Goal: Task Accomplishment & Management: Manage account settings

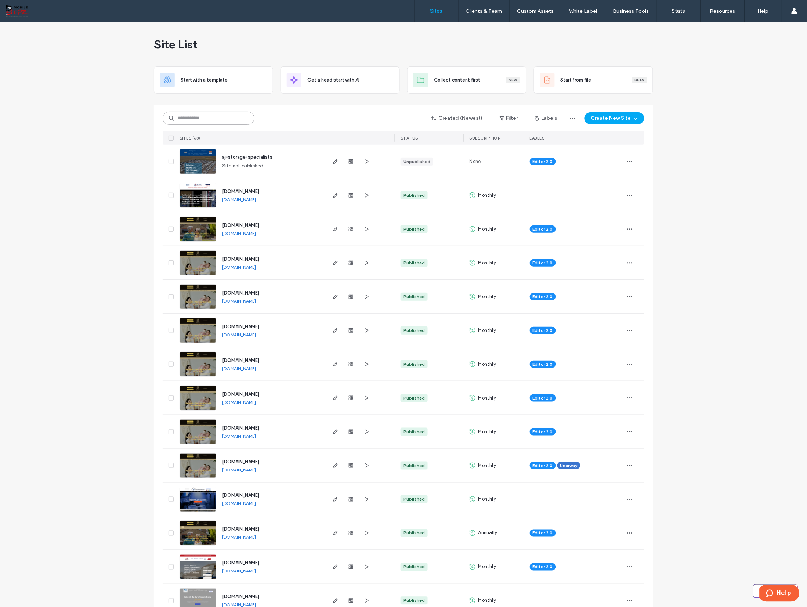
click at [206, 115] on input at bounding box center [209, 118] width 92 height 13
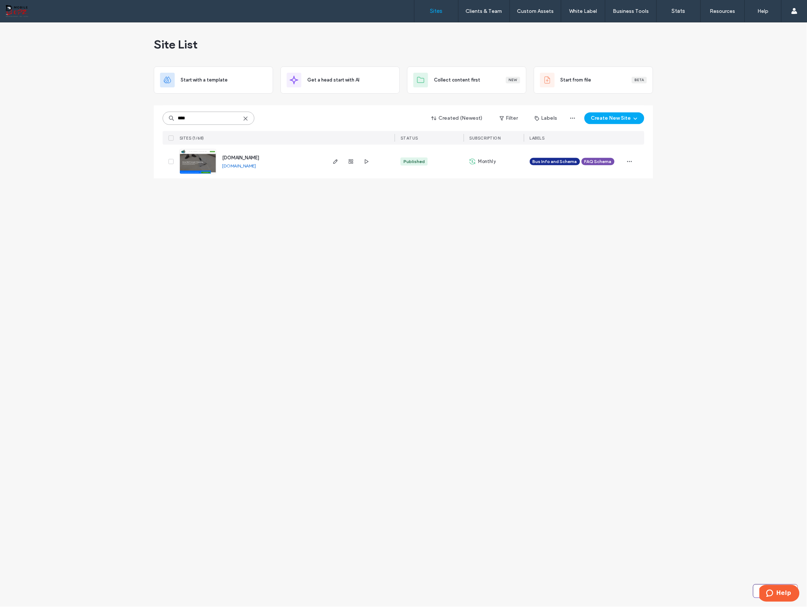
type input "****"
click at [251, 166] on link "[DOMAIN_NAME]" at bounding box center [239, 166] width 34 height 6
click at [235, 257] on div "Site List Start with a template Get a head start with AI Collect content first …" at bounding box center [403, 314] width 807 height 584
click at [352, 164] on icon "button" at bounding box center [351, 162] width 6 height 6
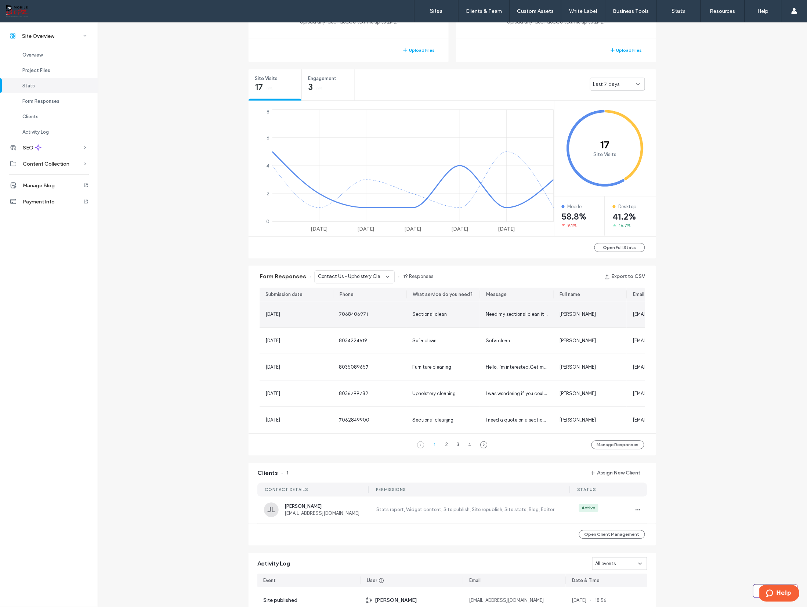
scroll to position [248, 0]
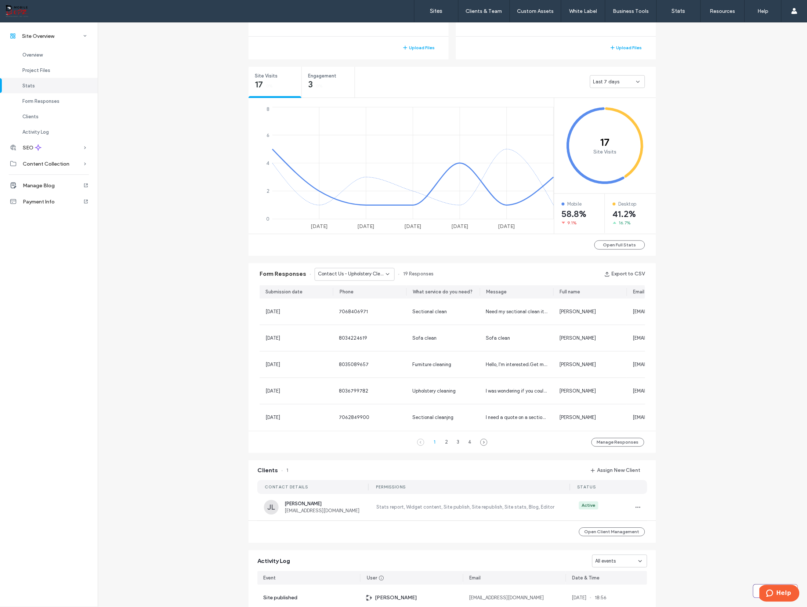
click at [355, 275] on span "Contact Us - Upholstery Cleaning page" at bounding box center [352, 274] width 68 height 7
click at [347, 348] on span "Contact Us - Home page" at bounding box center [342, 351] width 55 height 7
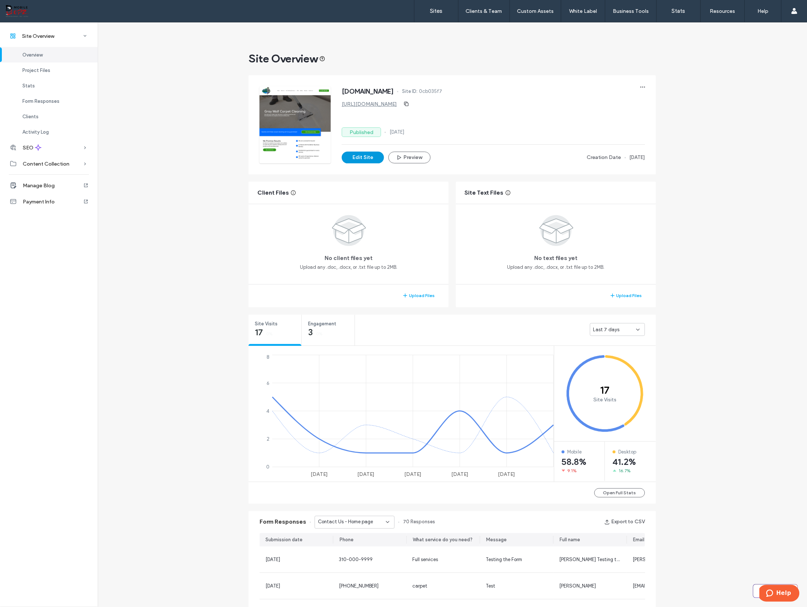
click at [360, 161] on button "Edit Site" at bounding box center [363, 158] width 42 height 12
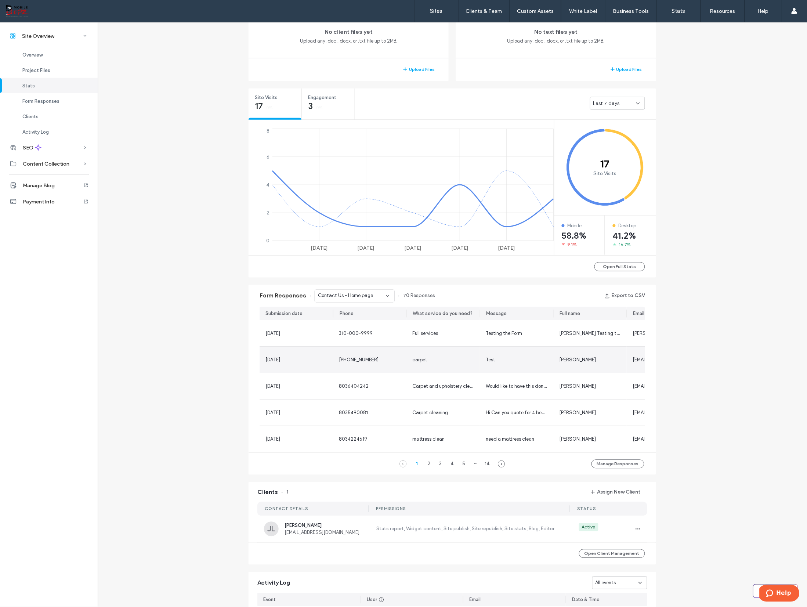
scroll to position [61, 0]
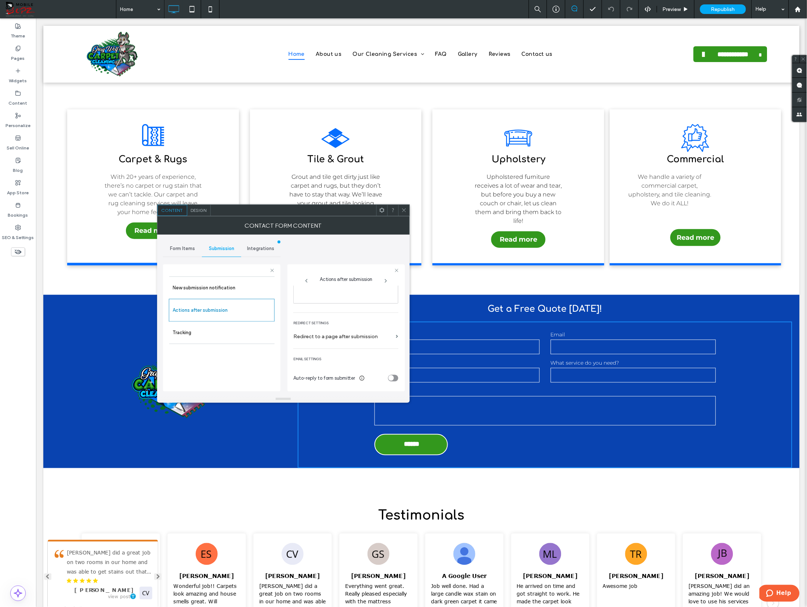
scroll to position [976, 0]
click at [392, 381] on div "toggle" at bounding box center [393, 378] width 10 height 7
click at [390, 378] on div "toggle" at bounding box center [391, 378] width 6 height 6
click at [385, 336] on label "Redirect to a page after submission" at bounding box center [343, 337] width 100 height 14
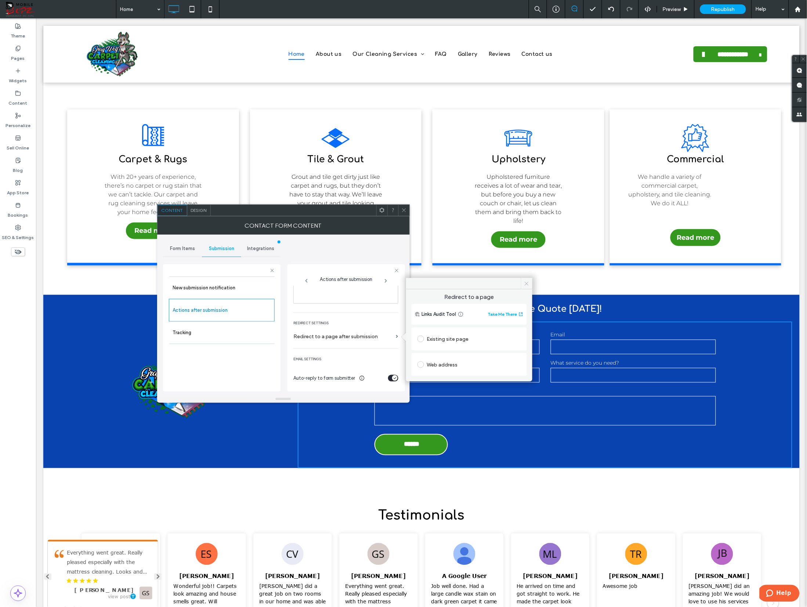
click at [524, 284] on icon at bounding box center [527, 284] width 6 height 6
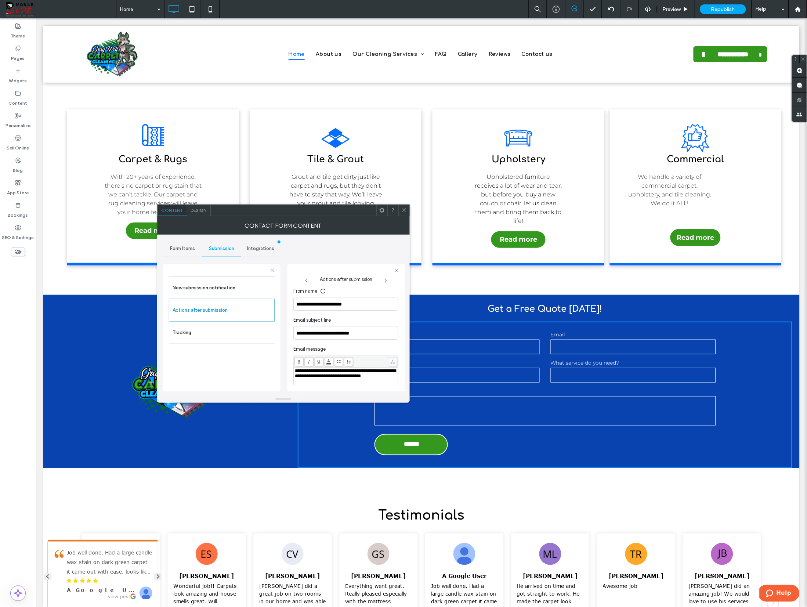
scroll to position [0, 0]
click at [402, 210] on icon at bounding box center [404, 210] width 6 height 6
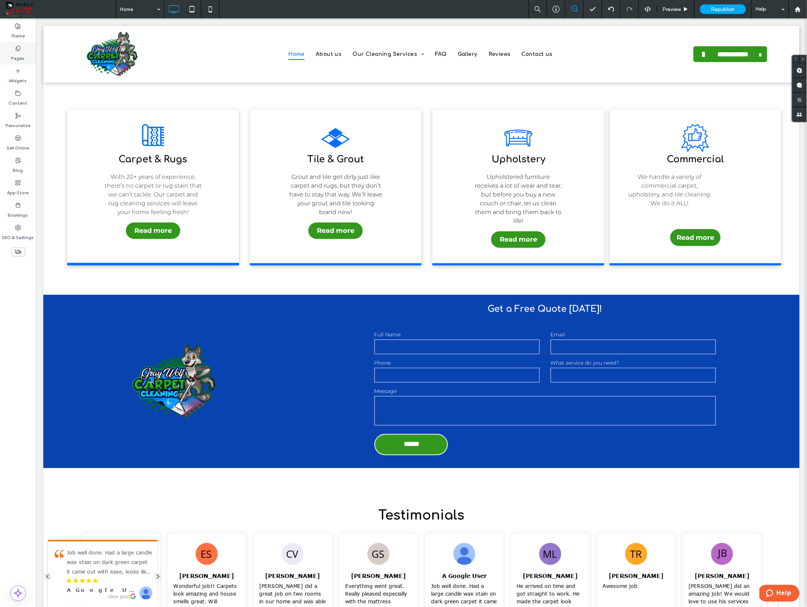
click at [23, 58] on label "Pages" at bounding box center [18, 56] width 14 height 10
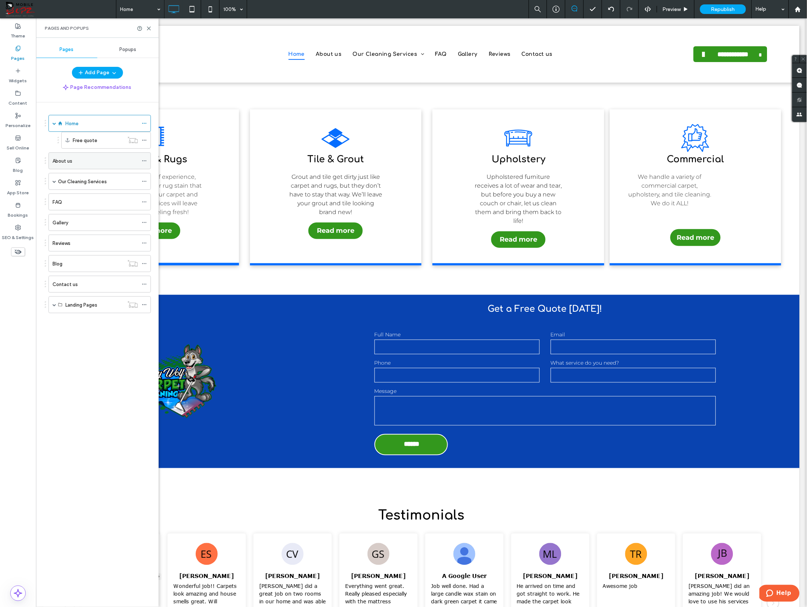
click at [76, 160] on div "About us" at bounding box center [95, 161] width 86 height 8
click at [55, 182] on span at bounding box center [54, 182] width 4 height 4
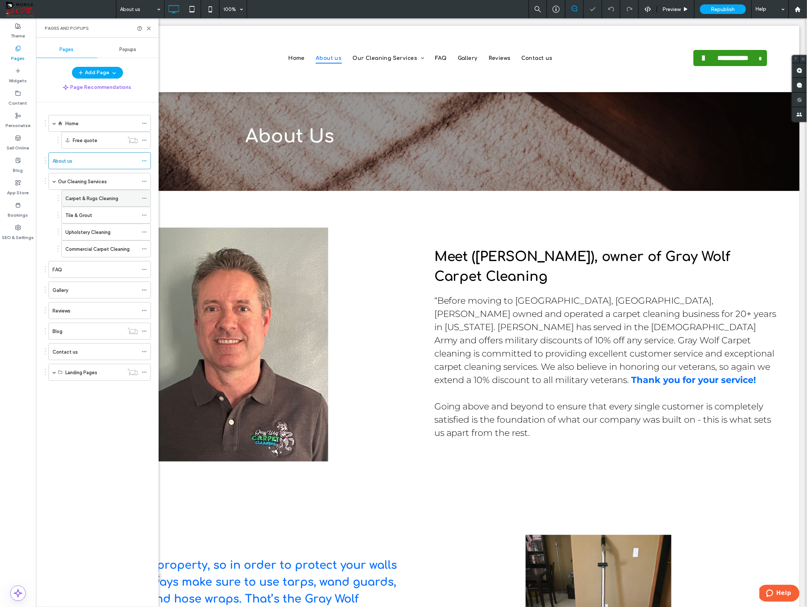
click at [75, 197] on label "Carpet & Rugs Cleaning" at bounding box center [91, 198] width 53 height 13
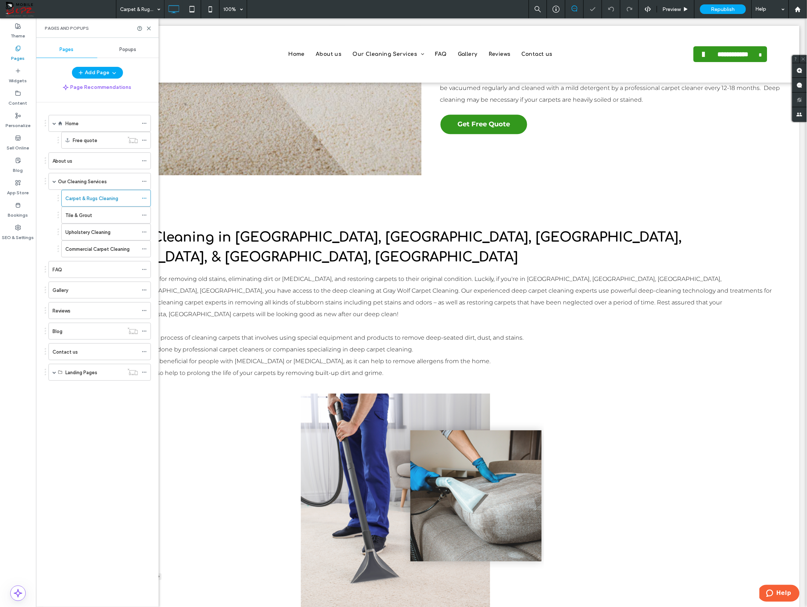
scroll to position [1902, 0]
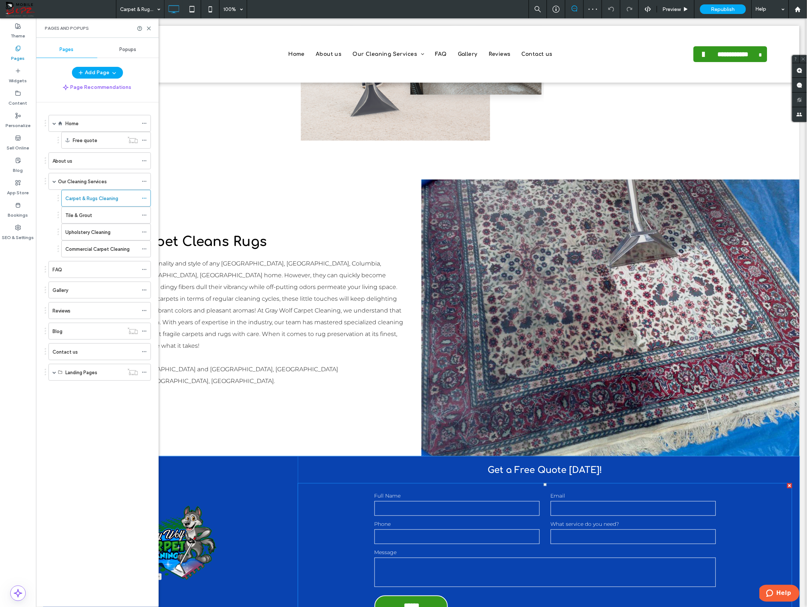
click at [424, 492] on label "Full Name" at bounding box center [456, 496] width 165 height 8
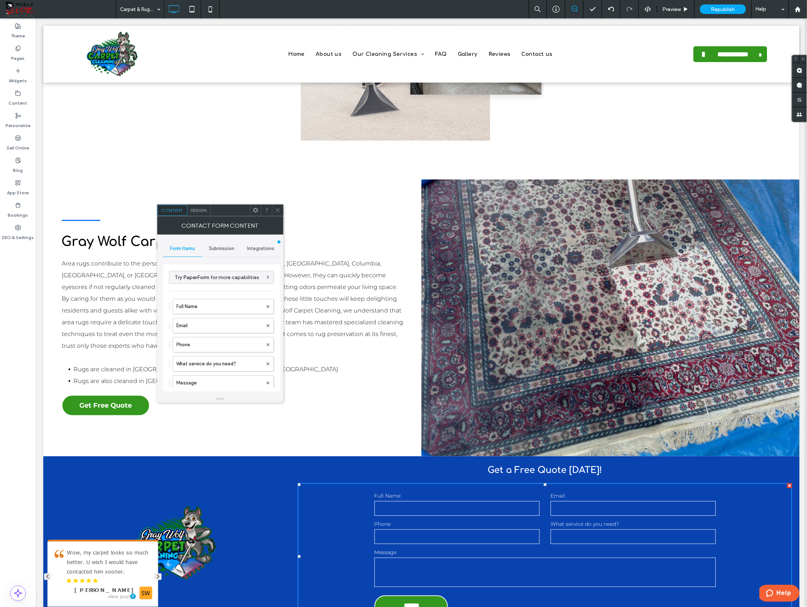
click at [221, 249] on span "Submission" at bounding box center [221, 249] width 25 height 6
click at [213, 300] on label "Actions after submission" at bounding box center [222, 305] width 98 height 15
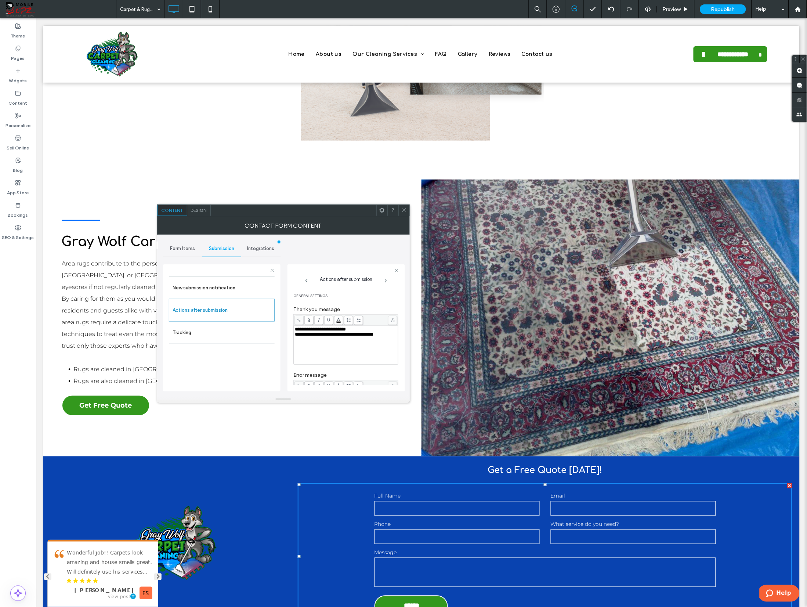
scroll to position [127, 0]
click at [390, 378] on icon "toggle" at bounding box center [391, 378] width 3 height 2
click at [220, 287] on label "New submission notification" at bounding box center [222, 287] width 98 height 15
click at [355, 301] on input "**********" at bounding box center [345, 301] width 105 height 10
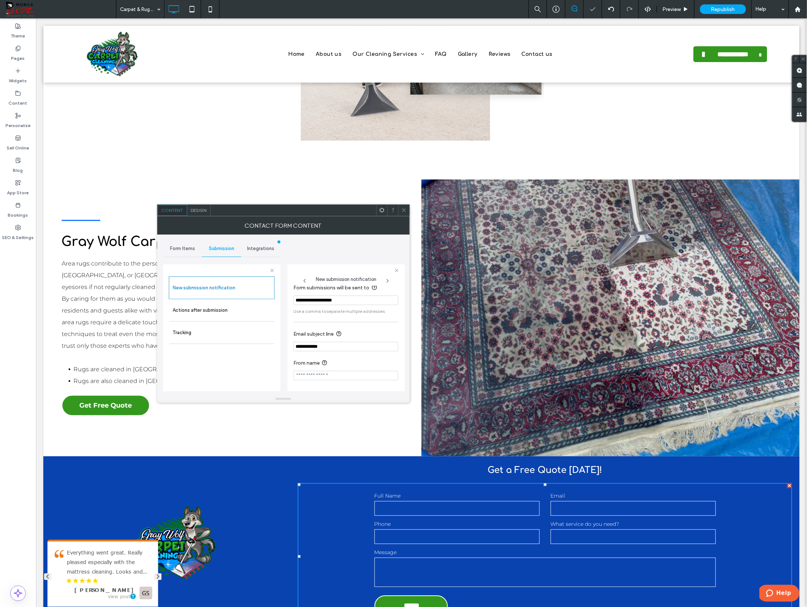
click at [400, 209] on div at bounding box center [403, 210] width 11 height 11
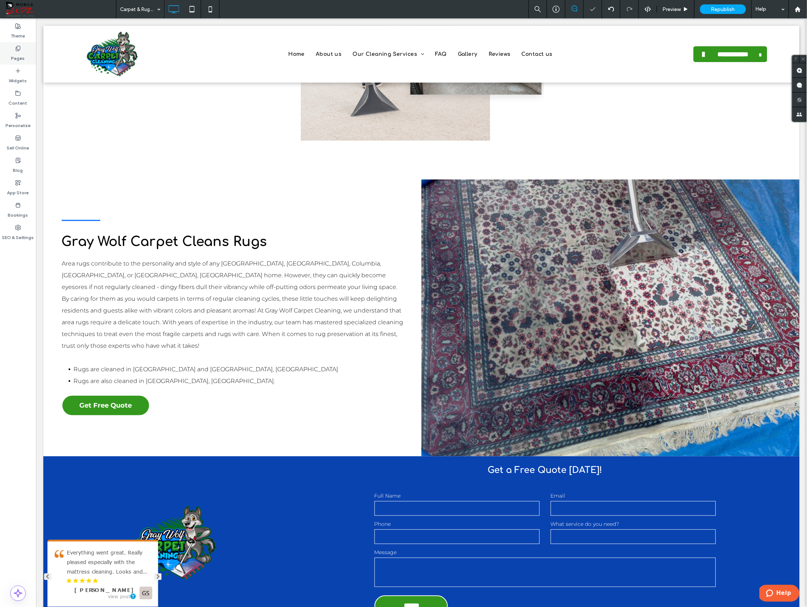
click at [9, 55] on div "Pages" at bounding box center [18, 53] width 36 height 22
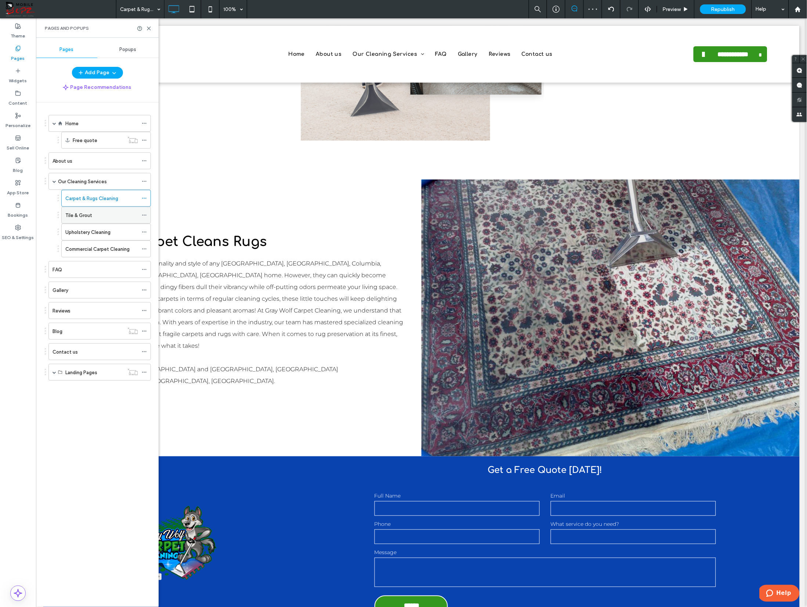
click at [86, 219] on label "Tile & Grout" at bounding box center [78, 215] width 27 height 13
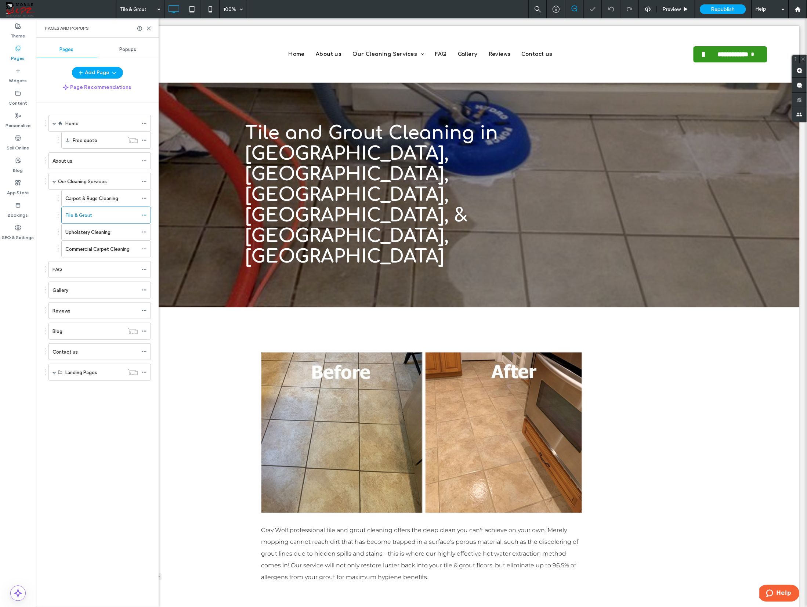
scroll to position [830, 0]
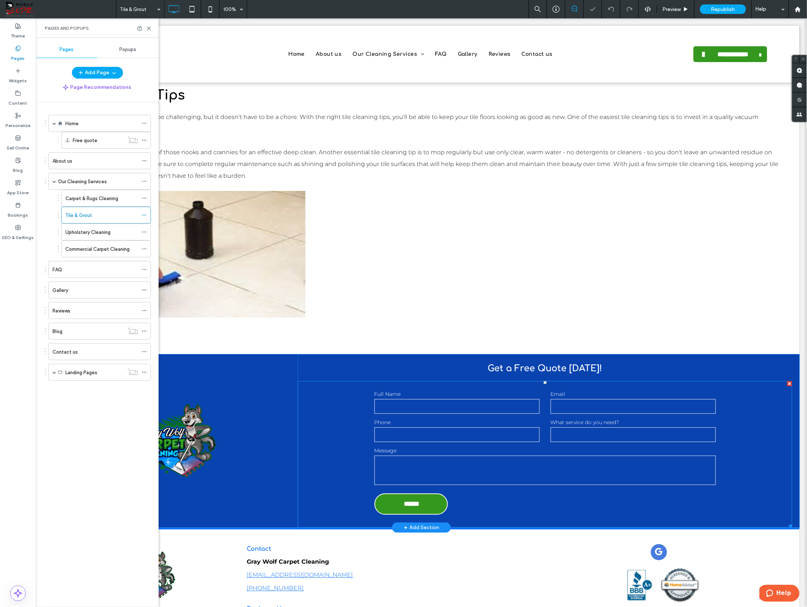
click at [425, 390] on label "Full Name" at bounding box center [456, 394] width 165 height 8
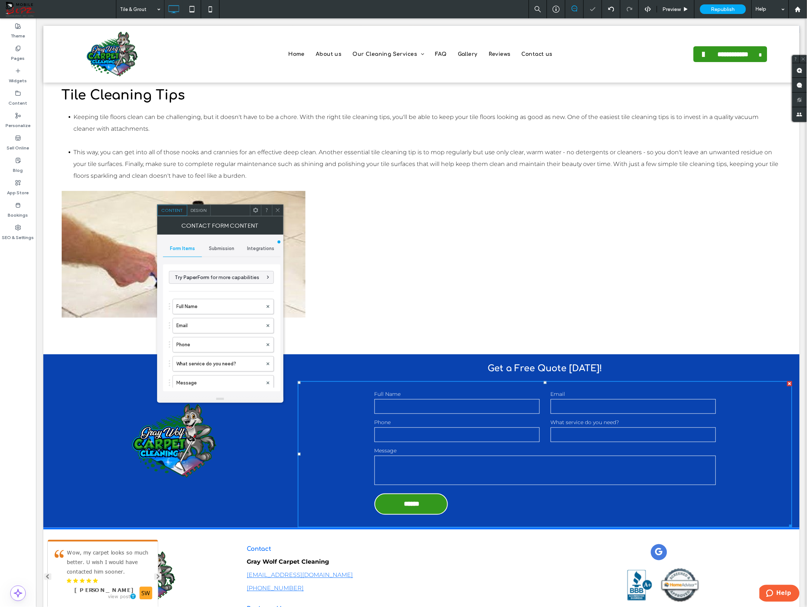
click at [215, 247] on span "Submission" at bounding box center [221, 249] width 25 height 6
click at [222, 283] on label "New submission notification" at bounding box center [222, 283] width 98 height 15
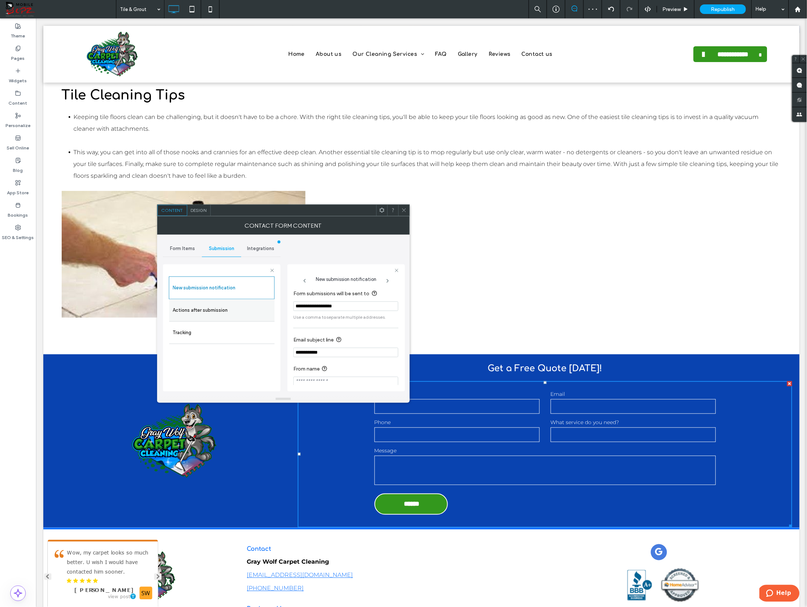
click at [220, 308] on label "Actions after submission" at bounding box center [222, 310] width 98 height 15
click at [394, 377] on div "toggle" at bounding box center [393, 378] width 10 height 7
click at [394, 378] on icon "toggle" at bounding box center [395, 378] width 3 height 2
click at [391, 378] on div "toggle" at bounding box center [391, 378] width 6 height 6
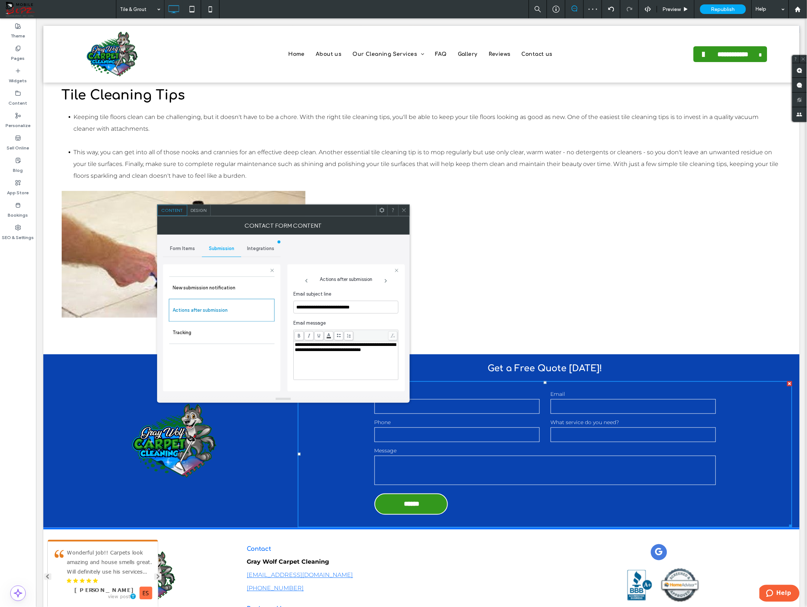
scroll to position [272, 0]
click at [403, 210] on icon at bounding box center [404, 210] width 6 height 6
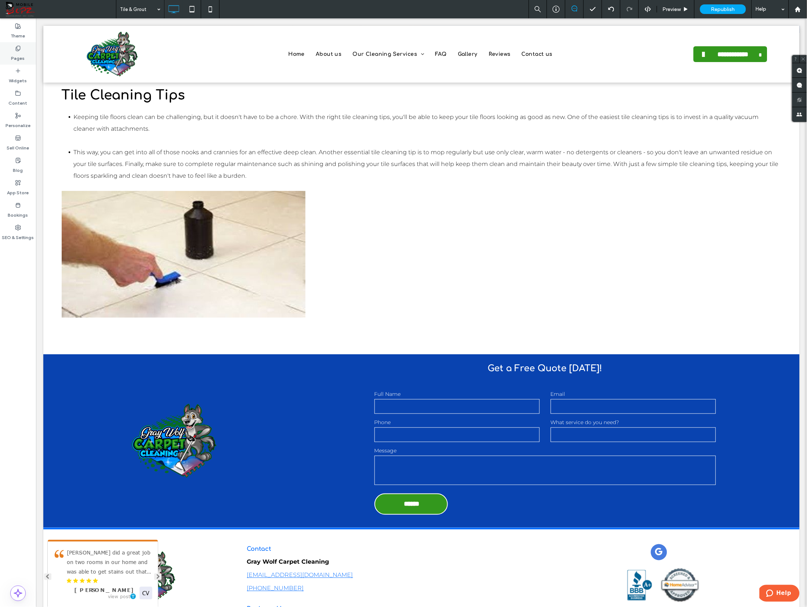
click at [19, 57] on label "Pages" at bounding box center [18, 56] width 14 height 10
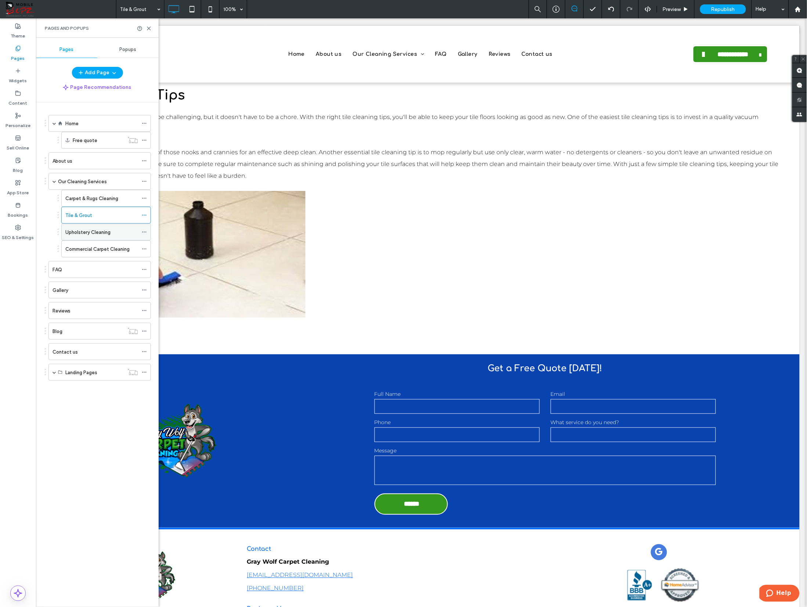
click at [83, 236] on label "Upholstery Cleaning" at bounding box center [87, 232] width 45 height 13
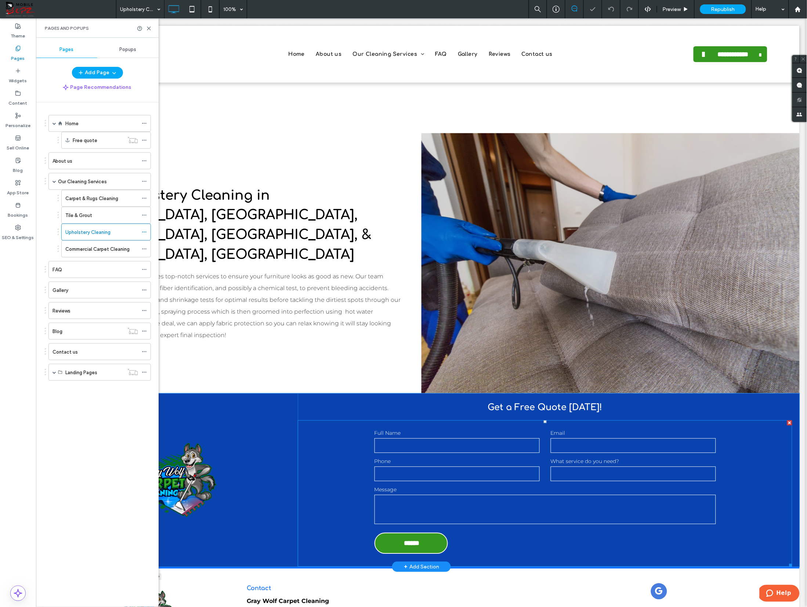
scroll to position [1175, 0]
click at [424, 429] on label "Full Name" at bounding box center [456, 433] width 165 height 8
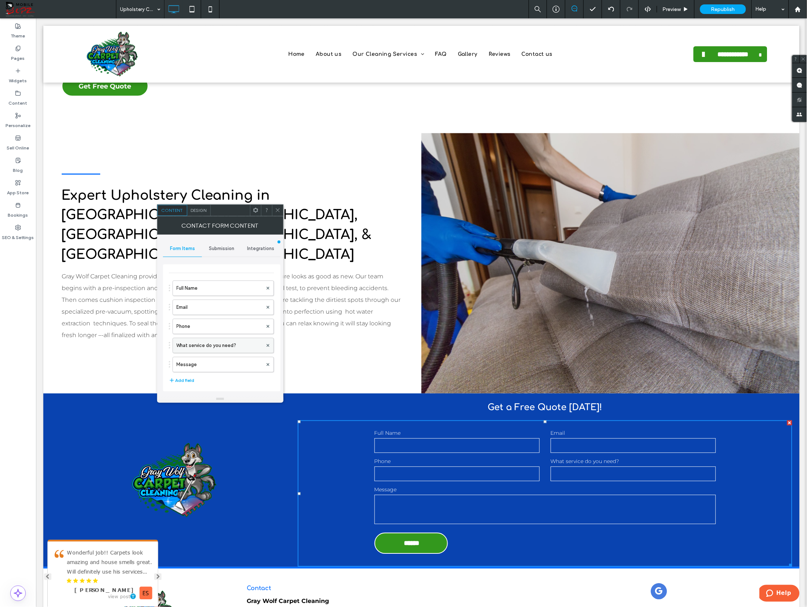
scroll to position [4, 0]
click at [229, 251] on span "Submission" at bounding box center [221, 249] width 25 height 6
click at [218, 309] on label "Actions after submission" at bounding box center [222, 305] width 98 height 15
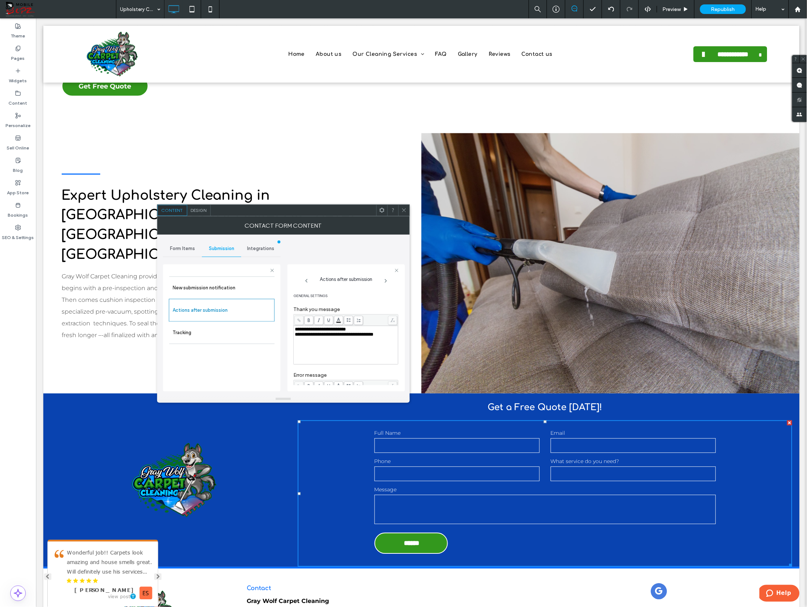
scroll to position [127, 0]
click at [392, 379] on div "toggle" at bounding box center [393, 378] width 10 height 7
click at [402, 214] on span at bounding box center [404, 210] width 6 height 11
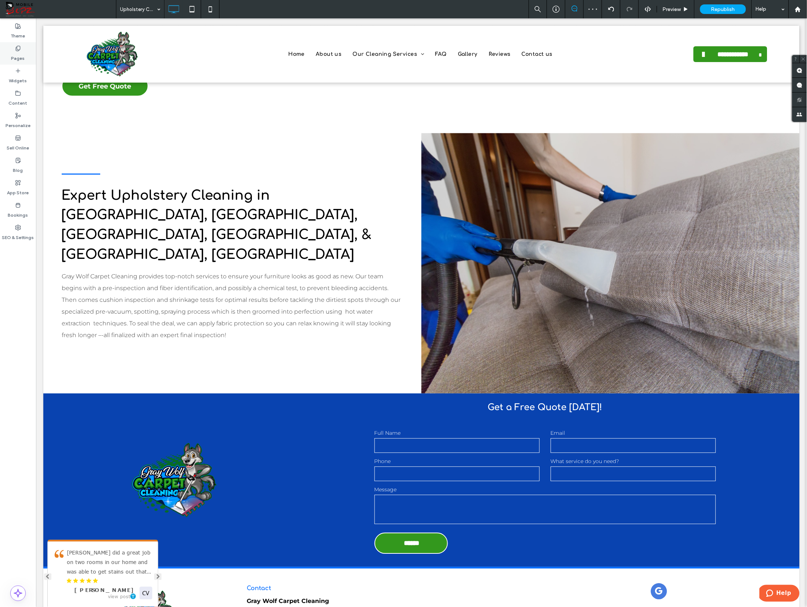
click at [19, 57] on label "Pages" at bounding box center [18, 56] width 14 height 10
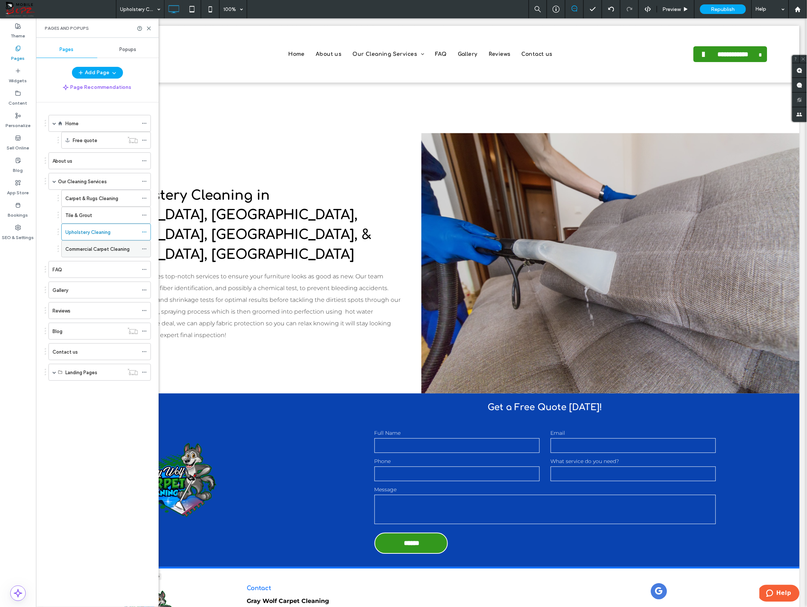
click at [93, 251] on label "Commercial Carpet Cleaning" at bounding box center [97, 249] width 64 height 13
click at [149, 26] on icon at bounding box center [149, 29] width 6 height 6
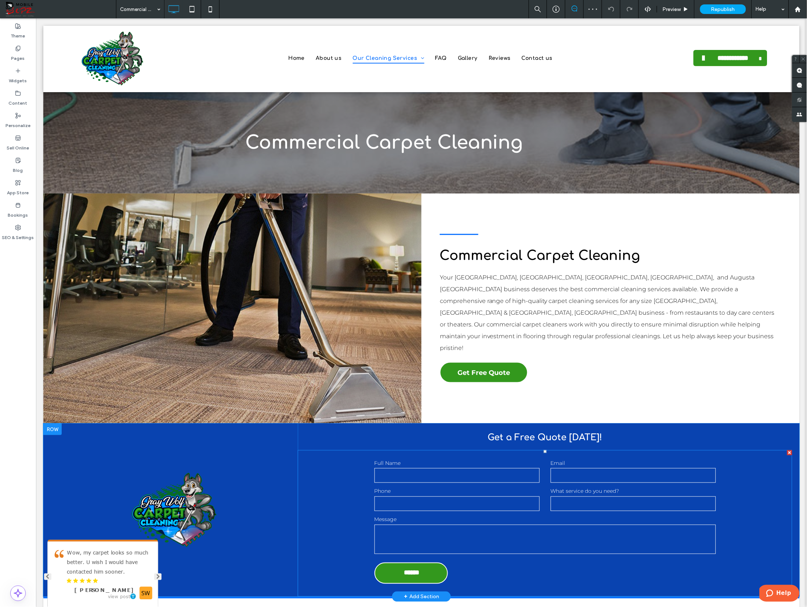
click at [483, 459] on label "Full Name" at bounding box center [456, 463] width 165 height 8
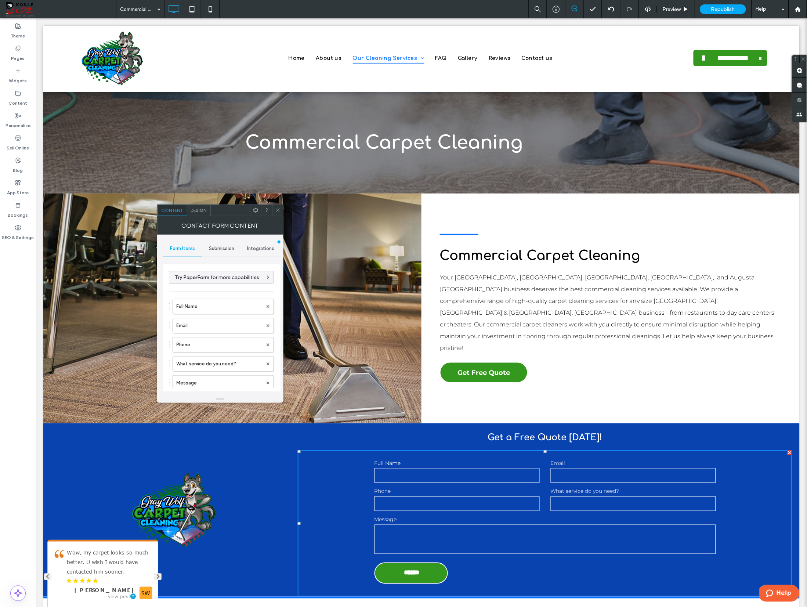
click at [220, 246] on span "Submission" at bounding box center [221, 249] width 25 height 6
click at [212, 304] on label "Actions after submission" at bounding box center [222, 305] width 98 height 15
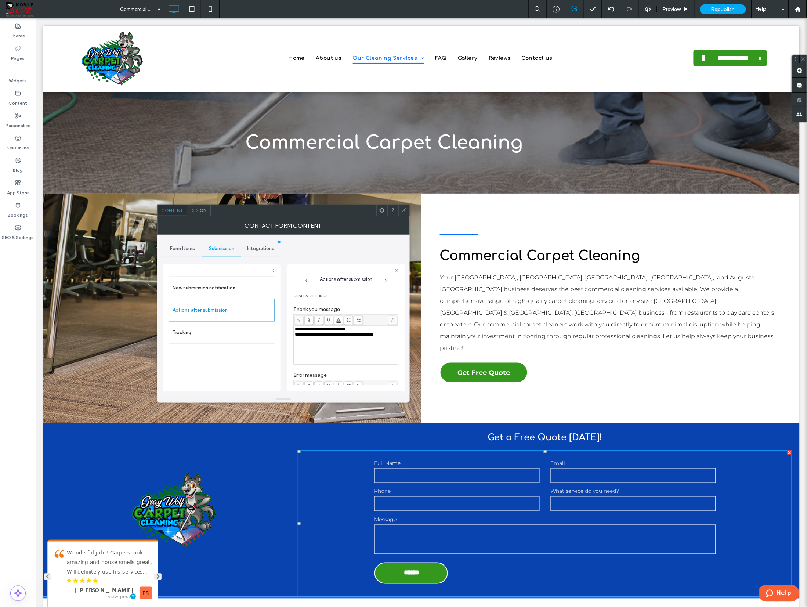
scroll to position [127, 0]
click at [390, 377] on icon "toggle" at bounding box center [391, 378] width 3 height 2
click at [402, 213] on span at bounding box center [404, 210] width 6 height 11
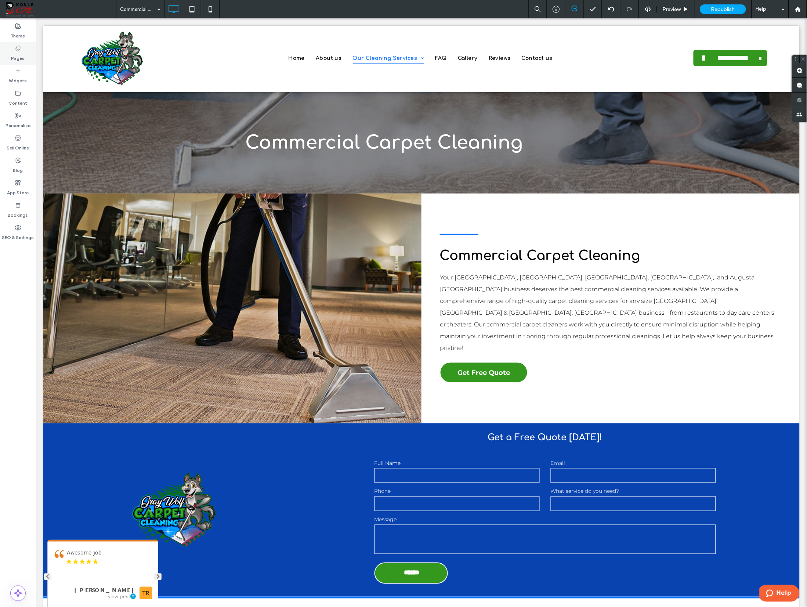
click at [21, 55] on label "Pages" at bounding box center [18, 56] width 14 height 10
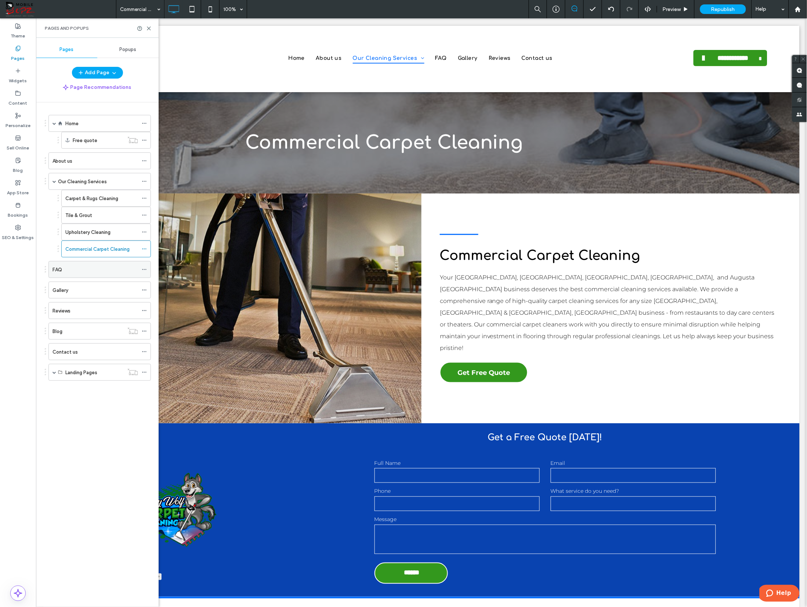
click at [66, 265] on div "FAQ" at bounding box center [95, 269] width 86 height 16
click at [72, 292] on div "Gallery" at bounding box center [95, 290] width 86 height 8
click at [72, 313] on div "Reviews" at bounding box center [95, 311] width 86 height 8
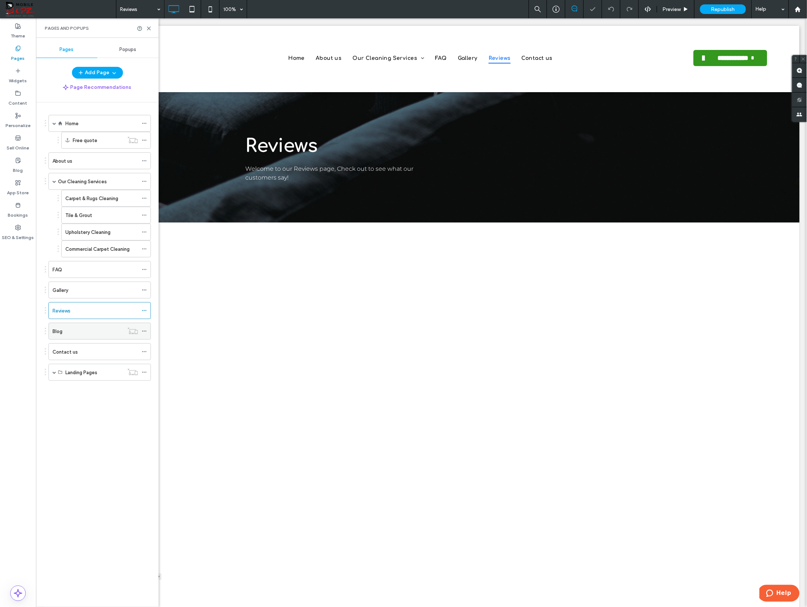
click at [71, 334] on div "Blog" at bounding box center [87, 331] width 71 height 8
click at [81, 354] on div "Contact us" at bounding box center [95, 352] width 86 height 8
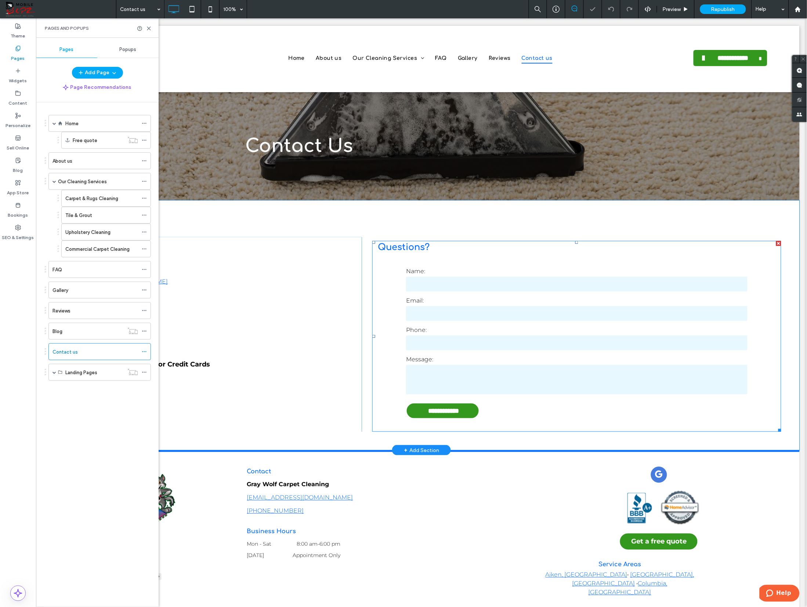
click at [497, 293] on form "**********" at bounding box center [576, 344] width 352 height 174
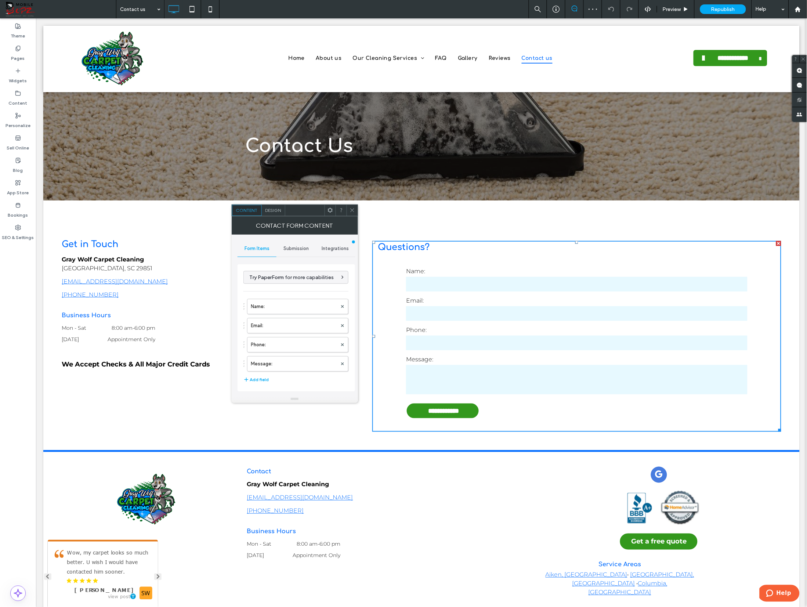
click at [295, 246] on span "Submission" at bounding box center [295, 249] width 25 height 6
click at [290, 301] on label "Actions after submission" at bounding box center [296, 305] width 98 height 15
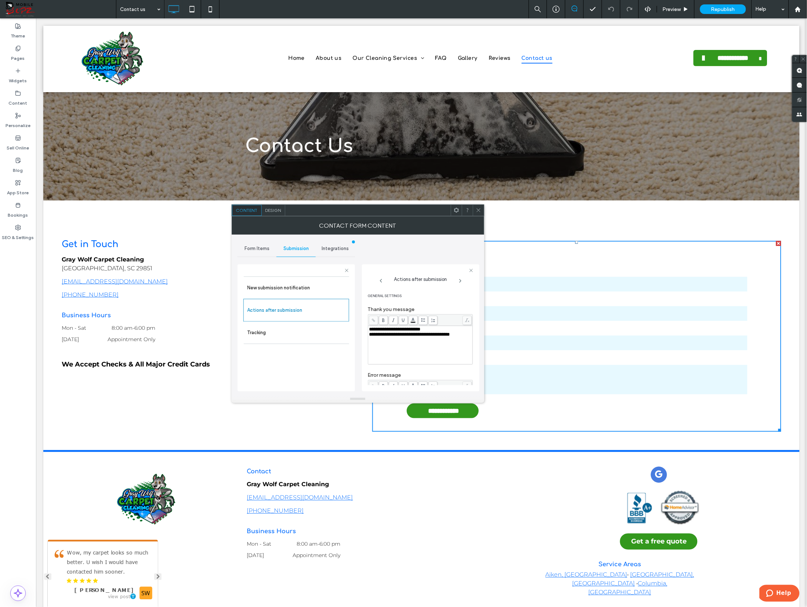
scroll to position [127, 0]
click at [465, 378] on icon "toggle" at bounding box center [466, 377] width 2 height 1
click at [478, 210] on icon at bounding box center [479, 210] width 6 height 6
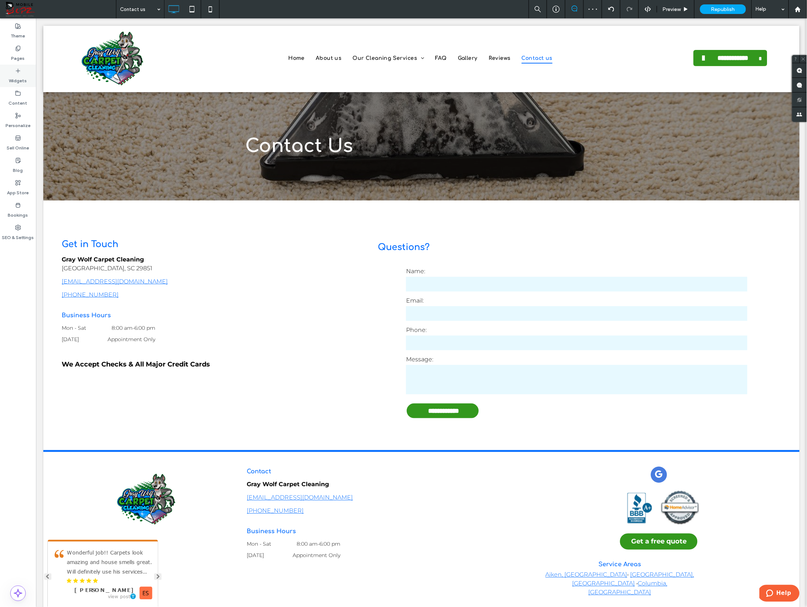
click at [18, 72] on icon at bounding box center [18, 71] width 6 height 6
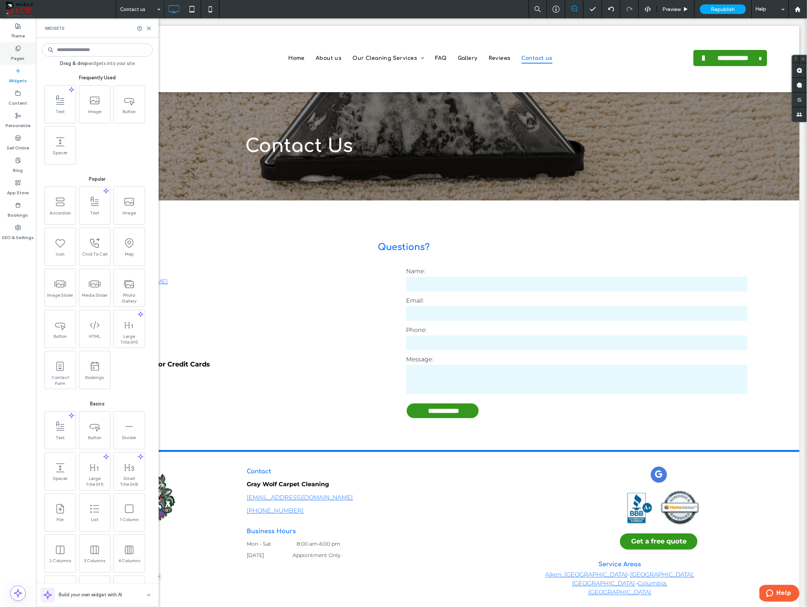
click at [19, 60] on label "Pages" at bounding box center [18, 56] width 14 height 10
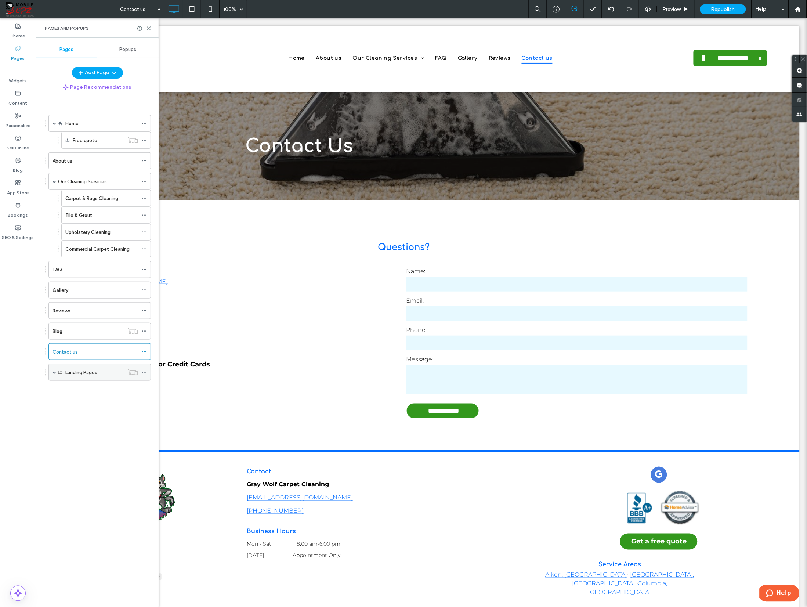
click at [54, 372] on span at bounding box center [54, 372] width 4 height 4
click at [93, 405] on label "Aiken SC - Gray Wolf - Carpet & Rugs Cleaning" at bounding box center [116, 406] width 103 height 13
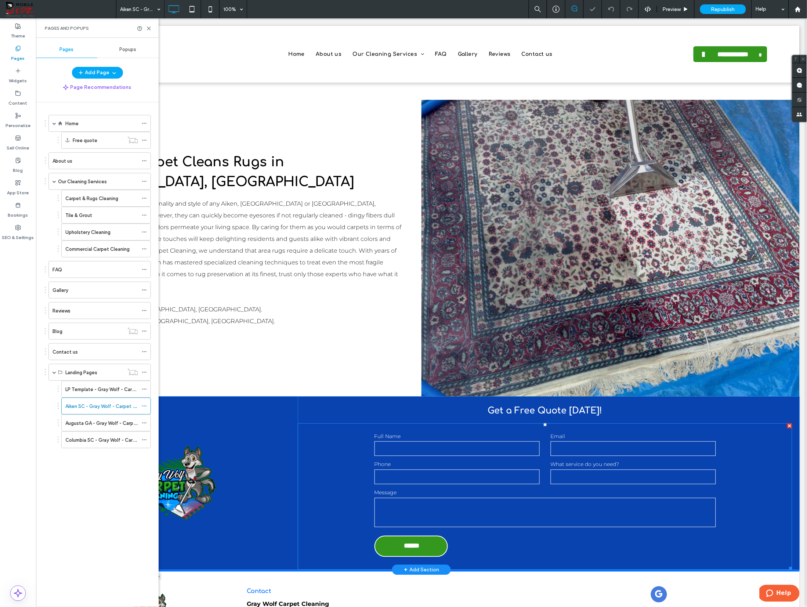
scroll to position [1841, 0]
click at [406, 432] on label "Full Name" at bounding box center [456, 436] width 165 height 8
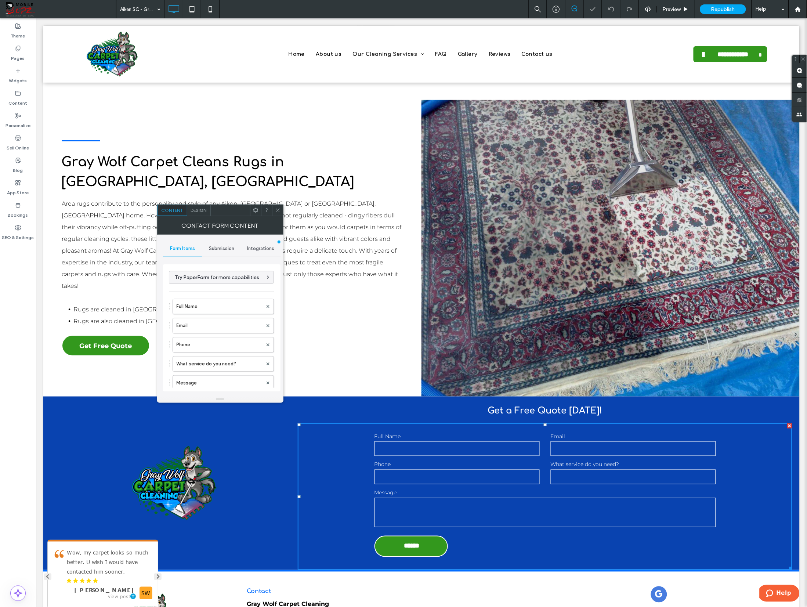
type input "******"
type input "**********"
click at [214, 249] on span "Submission" at bounding box center [221, 249] width 25 height 6
click at [210, 302] on label "Actions after submission" at bounding box center [222, 305] width 98 height 15
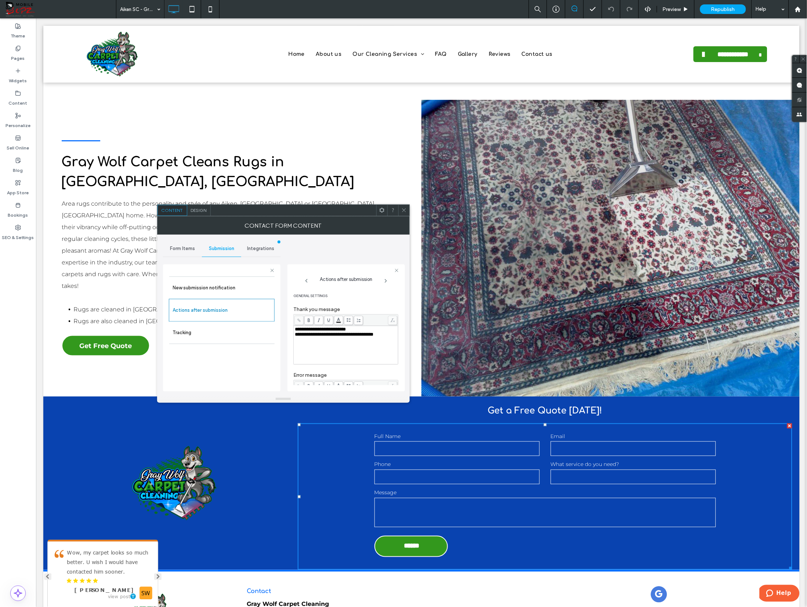
scroll to position [127, 0]
click at [390, 378] on icon "toggle" at bounding box center [391, 378] width 3 height 2
click at [404, 210] on use at bounding box center [404, 211] width 4 height 4
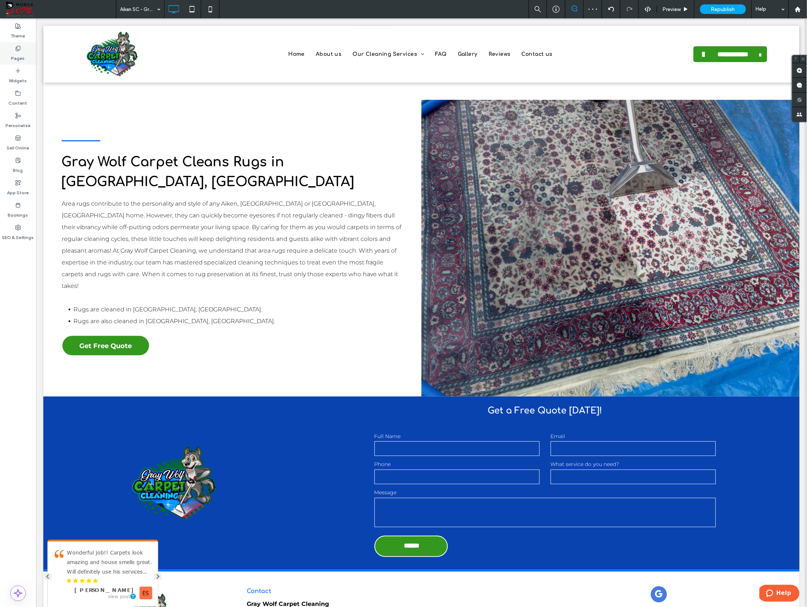
click at [21, 57] on label "Pages" at bounding box center [18, 56] width 14 height 10
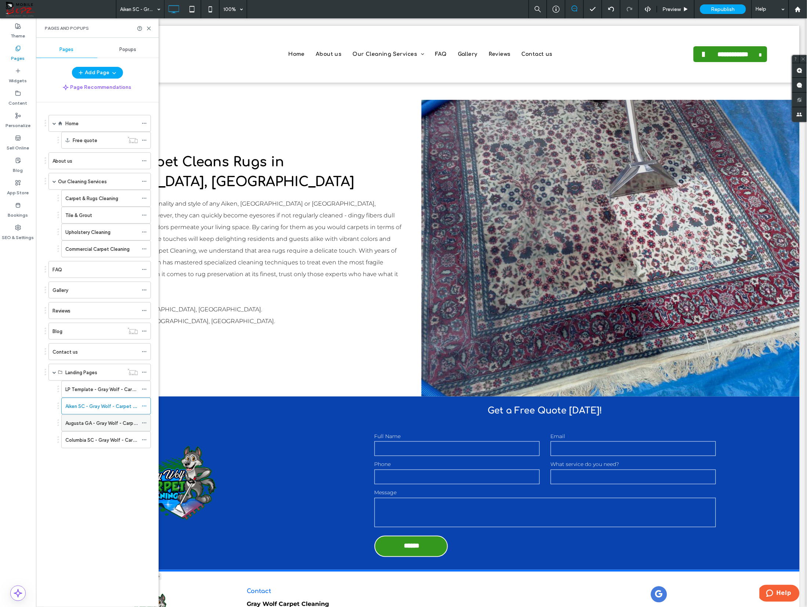
click at [98, 421] on label "Augusta GA - Gray Wolf - Carpet & Rugs Cleaning" at bounding box center [120, 423] width 110 height 13
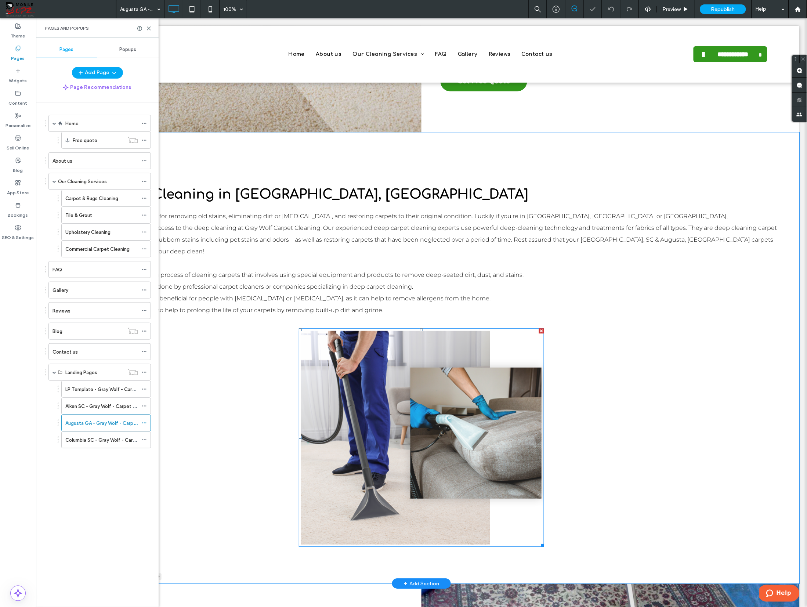
scroll to position [1830, 0]
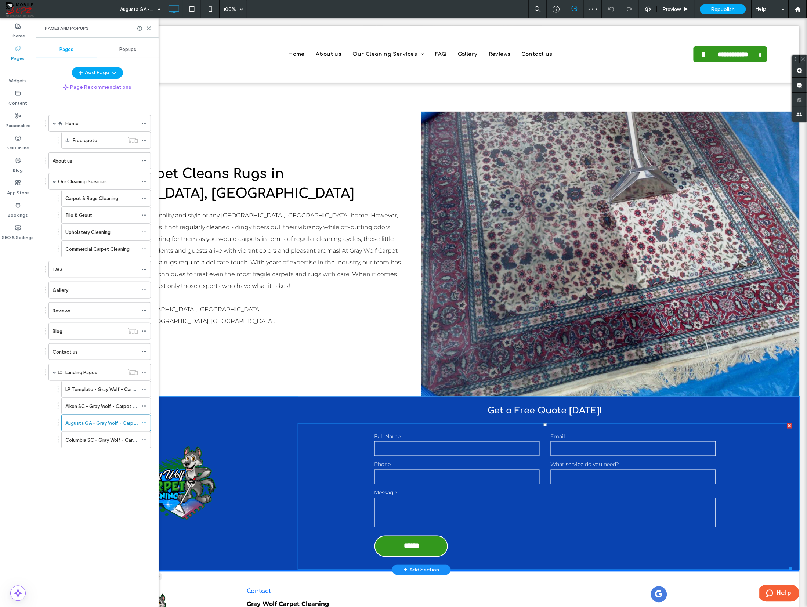
click at [427, 432] on label "Full Name" at bounding box center [456, 436] width 165 height 8
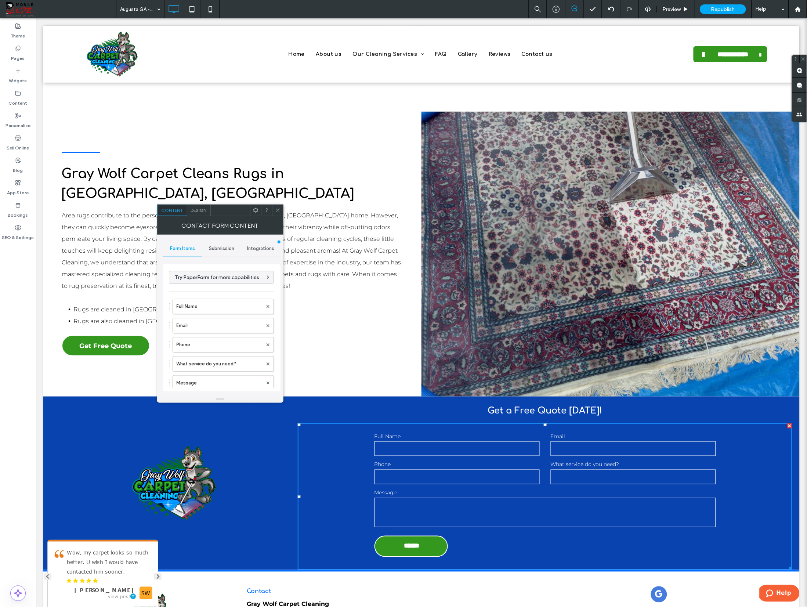
click at [228, 251] on span "Submission" at bounding box center [221, 249] width 25 height 6
click at [221, 303] on label "Actions after submission" at bounding box center [222, 305] width 98 height 15
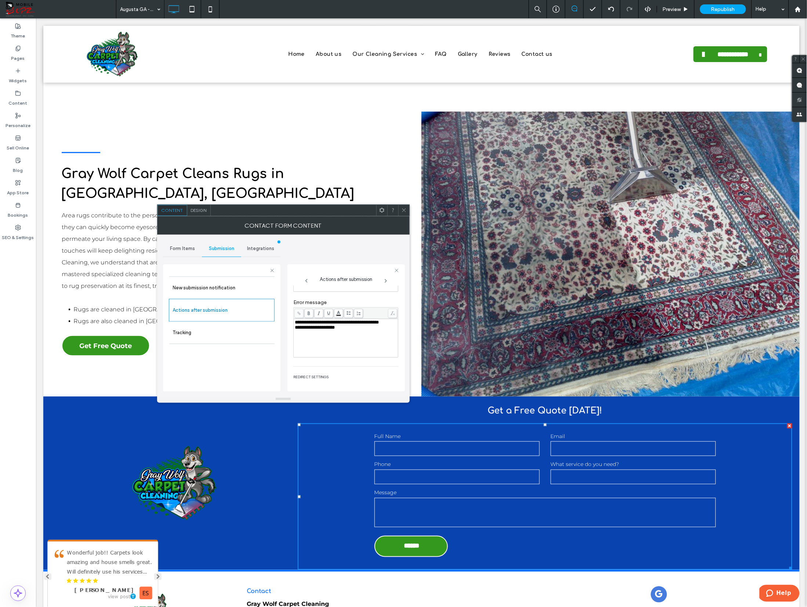
scroll to position [127, 0]
click at [388, 375] on div "toggle" at bounding box center [391, 378] width 6 height 6
click at [392, 378] on div "toggle" at bounding box center [395, 378] width 6 height 6
click at [384, 379] on div "Auto-reply to form submitter" at bounding box center [345, 377] width 105 height 13
click at [390, 377] on icon "toggle" at bounding box center [391, 378] width 3 height 2
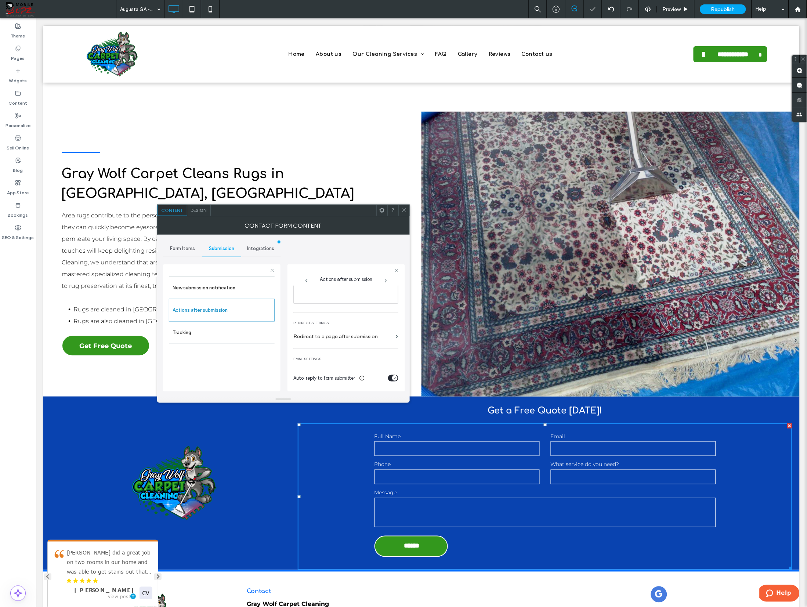
click at [401, 203] on div "Gray Wolf Carpet Cleans Rugs in Augusta, GA Area rugs contribute to the persona…" at bounding box center [232, 253] width 378 height 285
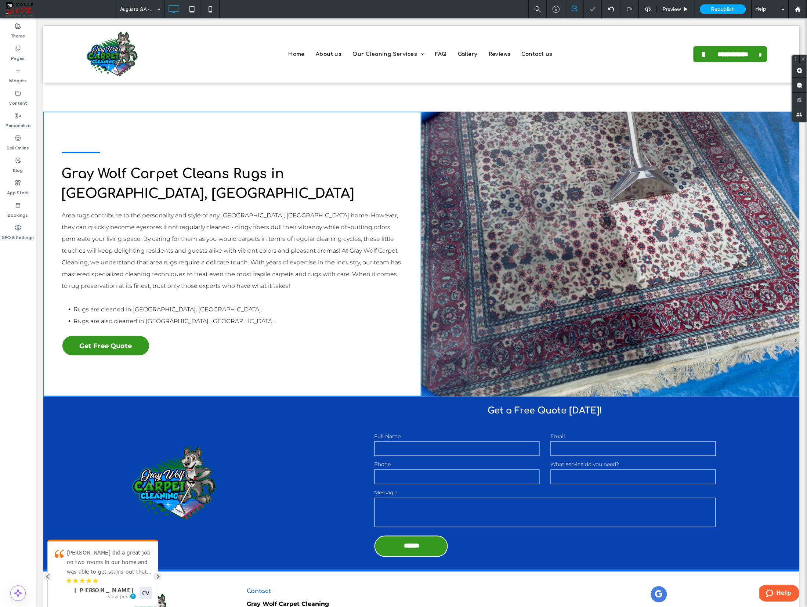
click at [402, 209] on div "Gray Wolf Carpet Cleans Rugs in Augusta, GA Area rugs contribute to the persona…" at bounding box center [232, 253] width 378 height 285
click at [19, 46] on icon at bounding box center [18, 49] width 6 height 6
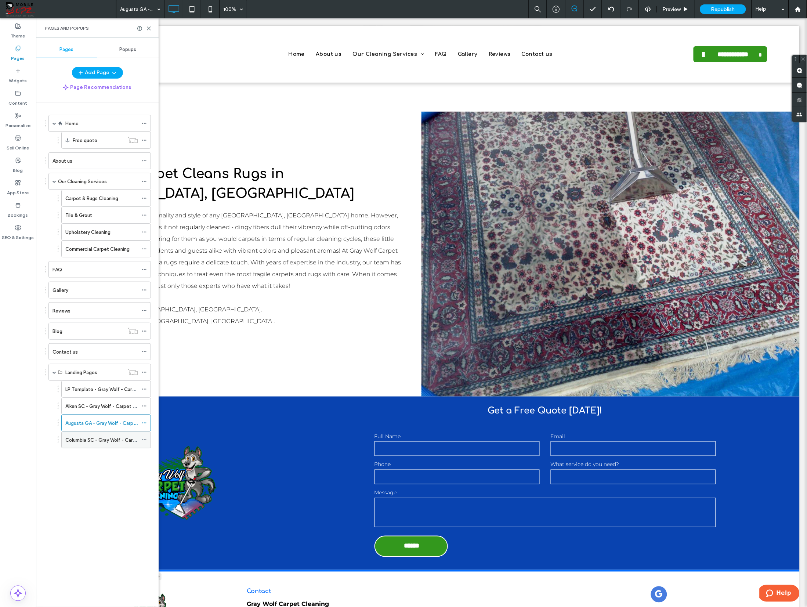
click at [104, 441] on label "Columbia SC - Gray Wolf - Carpet & Rugs Cleaning" at bounding box center [121, 440] width 112 height 13
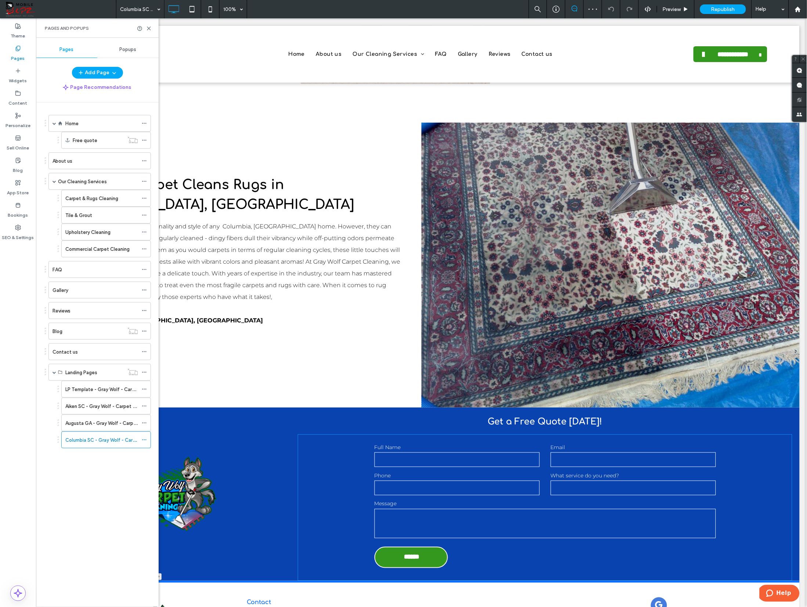
scroll to position [1810, 0]
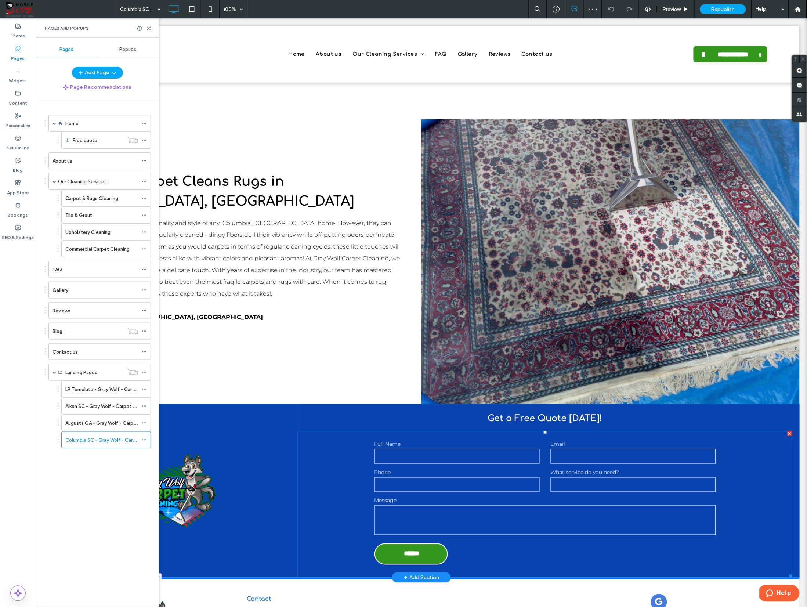
click at [427, 468] on label "Phone" at bounding box center [456, 472] width 165 height 8
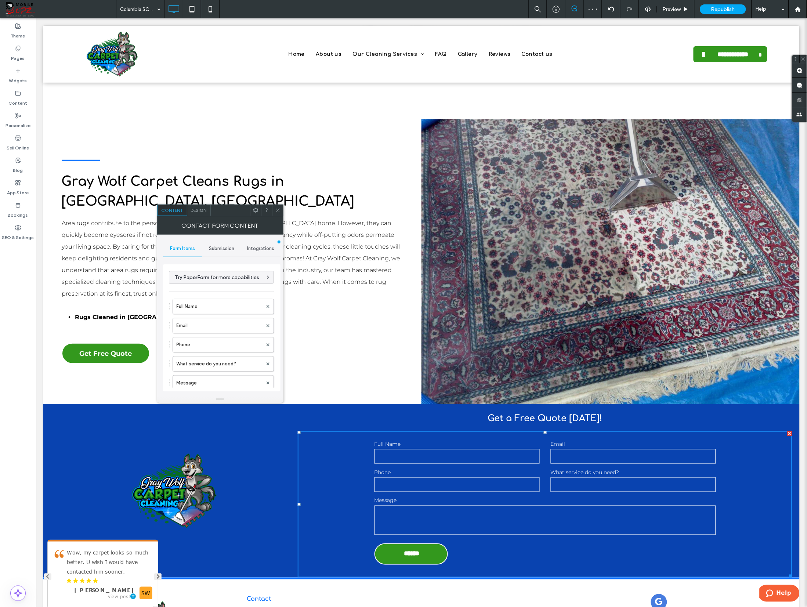
click at [218, 246] on span "Submission" at bounding box center [221, 249] width 25 height 6
click at [222, 286] on label "New submission notification" at bounding box center [222, 283] width 98 height 15
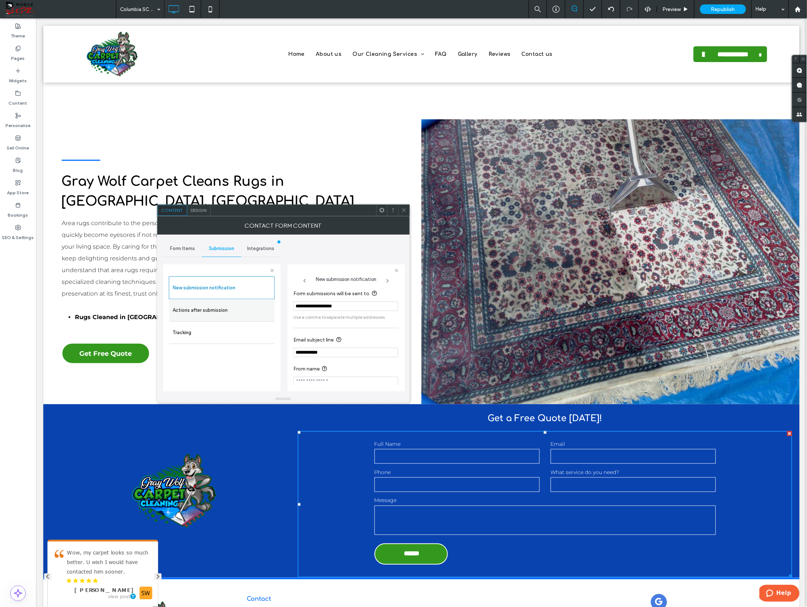
click at [224, 311] on label "Actions after submission" at bounding box center [222, 310] width 98 height 15
click at [388, 378] on div "toggle" at bounding box center [391, 378] width 6 height 6
click at [404, 214] on span at bounding box center [404, 210] width 6 height 11
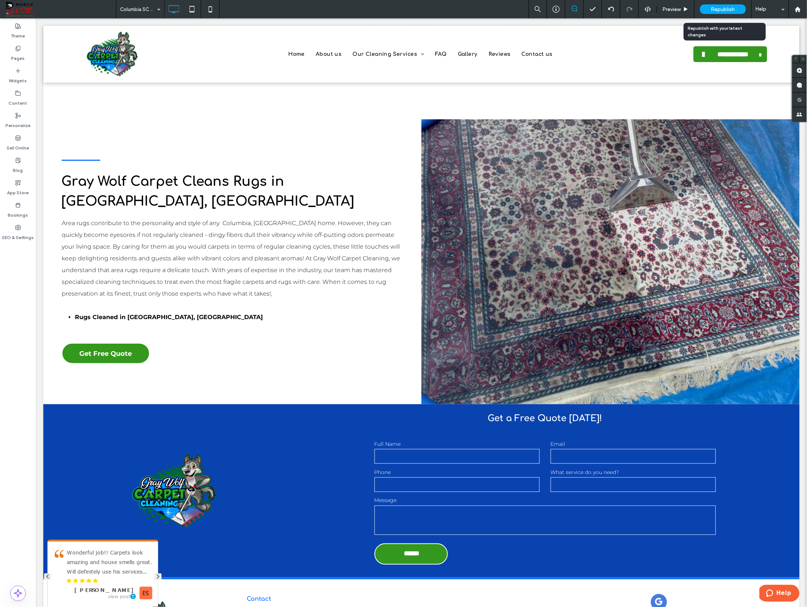
click at [722, 10] on span "Republish" at bounding box center [723, 9] width 24 height 6
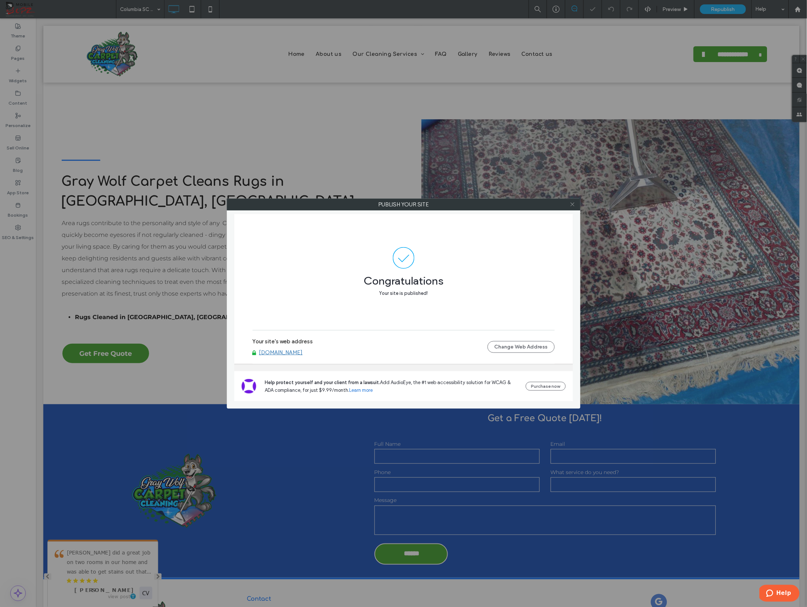
click at [573, 205] on use at bounding box center [572, 205] width 4 height 4
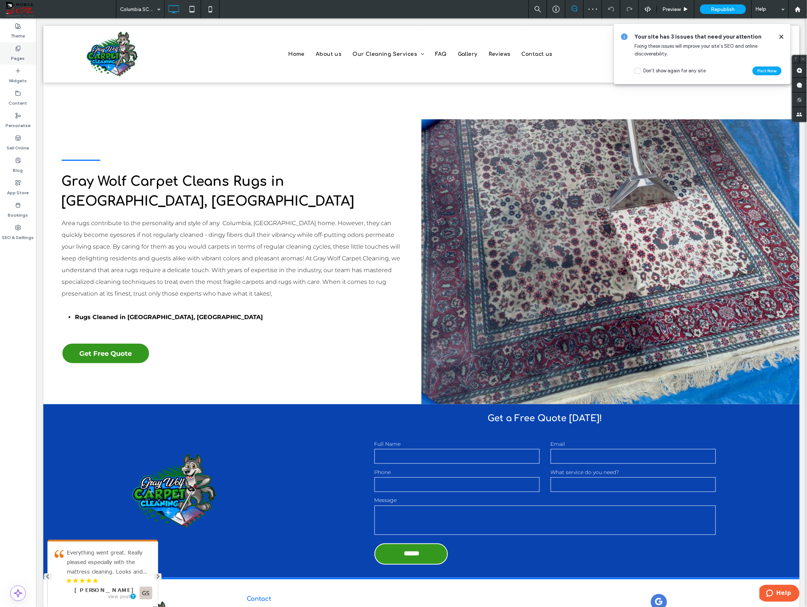
click at [20, 51] on icon at bounding box center [18, 49] width 6 height 6
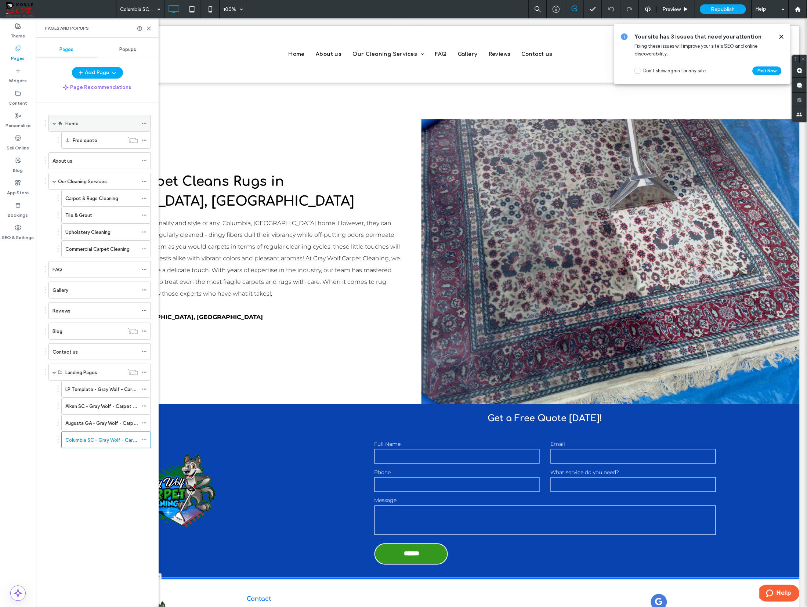
click at [76, 126] on label "Home" at bounding box center [71, 123] width 13 height 13
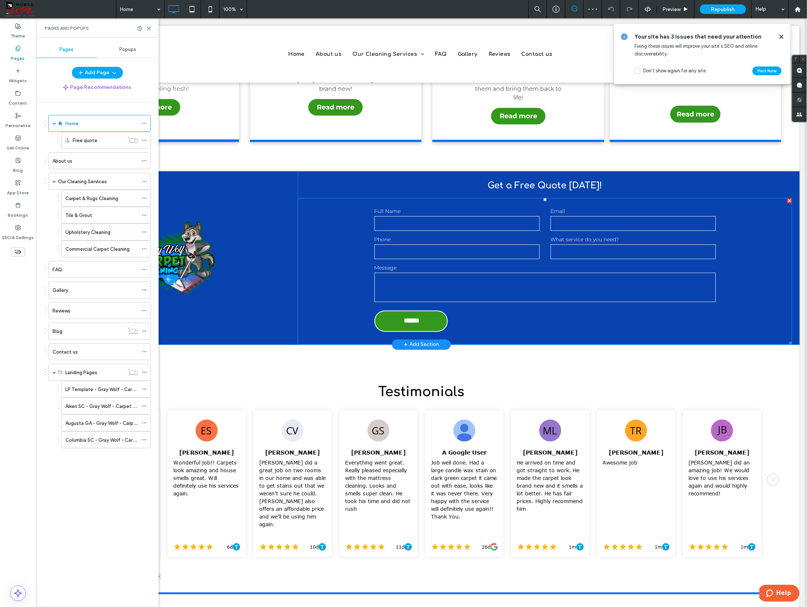
scroll to position [1099, 0]
click at [545, 238] on div "What service do you need?" at bounding box center [633, 247] width 176 height 25
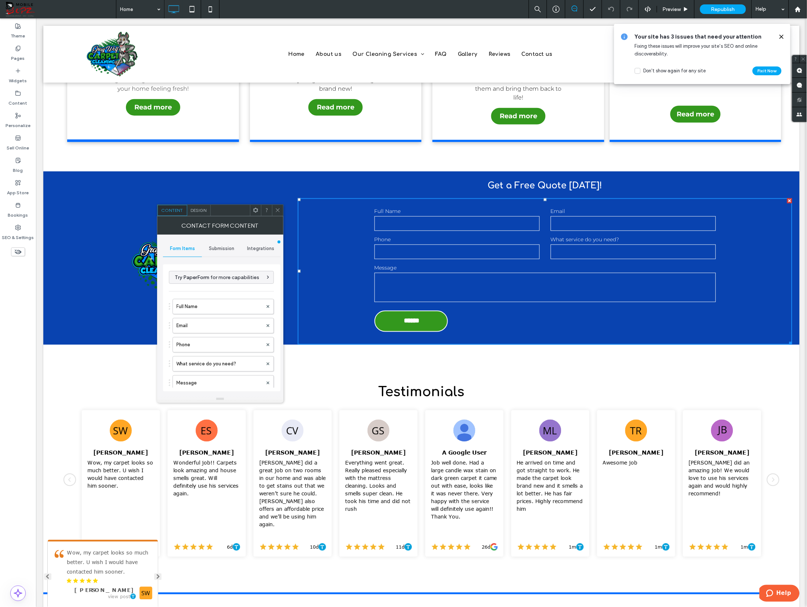
click at [228, 248] on span "Submission" at bounding box center [221, 249] width 25 height 6
click at [219, 287] on label "New submission notification" at bounding box center [222, 283] width 98 height 15
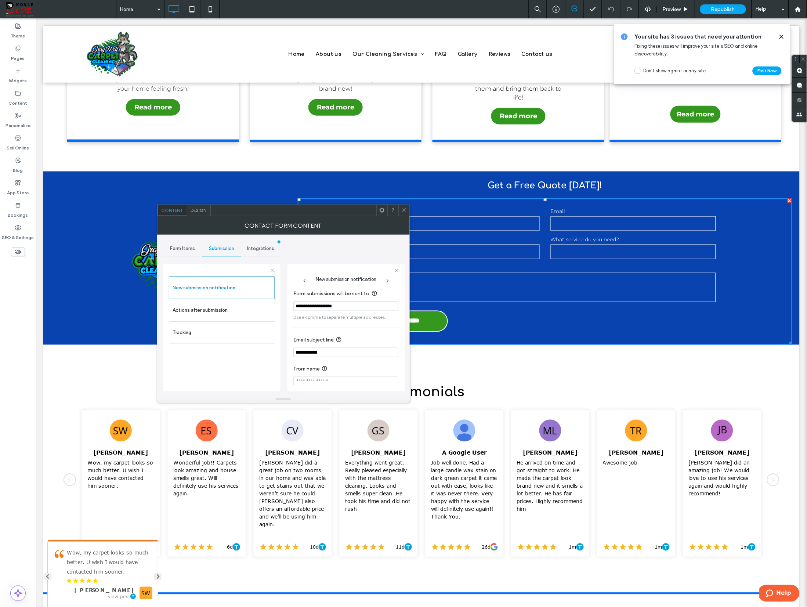
click at [358, 309] on input "**********" at bounding box center [345, 306] width 105 height 10
paste input "**********"
click at [376, 305] on input "**********" at bounding box center [344, 306] width 102 height 10
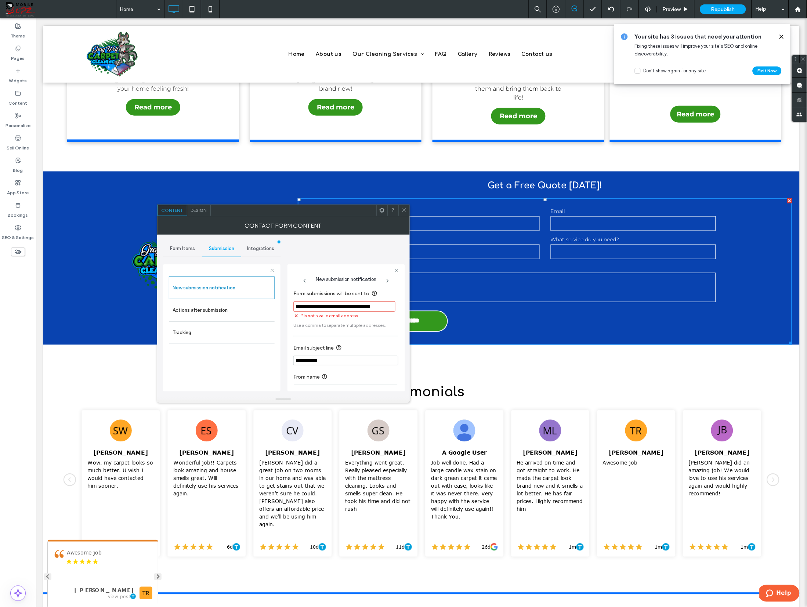
drag, startPoint x: 367, startPoint y: 308, endPoint x: 402, endPoint y: 310, distance: 34.6
click at [402, 310] on div "**********" at bounding box center [345, 327] width 117 height 127
click at [394, 309] on input "**********" at bounding box center [344, 306] width 102 height 10
paste input "**********"
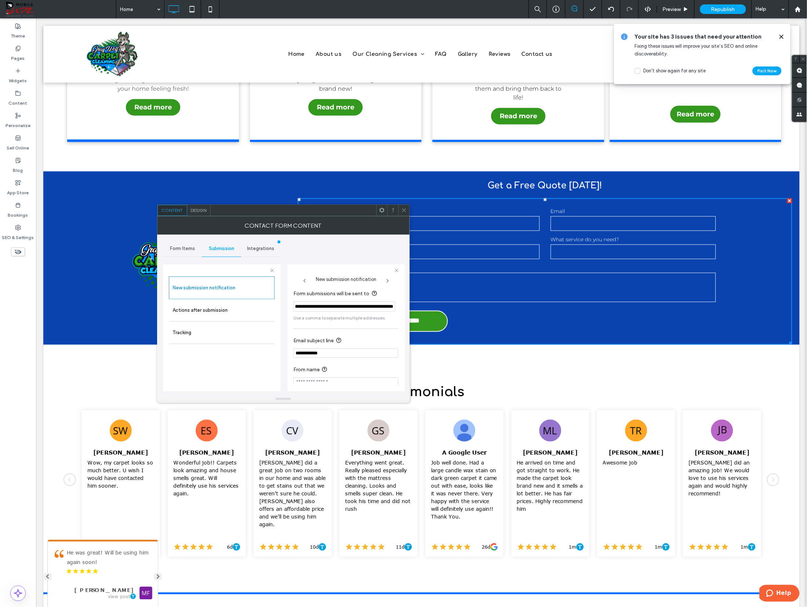
scroll to position [0, 9]
click at [335, 309] on input "**********" at bounding box center [344, 306] width 102 height 10
click at [336, 308] on input "**********" at bounding box center [344, 306] width 102 height 10
click at [377, 249] on div "**********" at bounding box center [283, 315] width 241 height 161
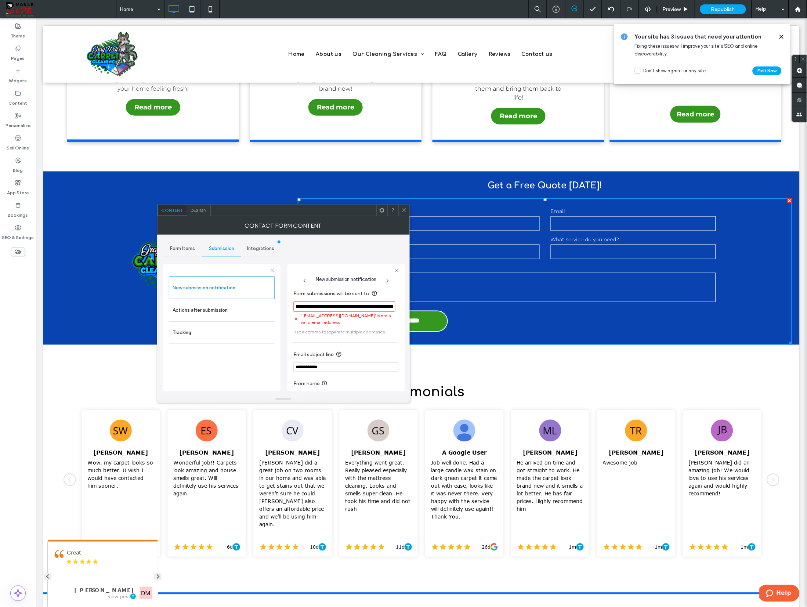
click at [346, 308] on input "**********" at bounding box center [344, 306] width 102 height 10
click at [349, 308] on input "**********" at bounding box center [344, 306] width 102 height 10
type input "**********"
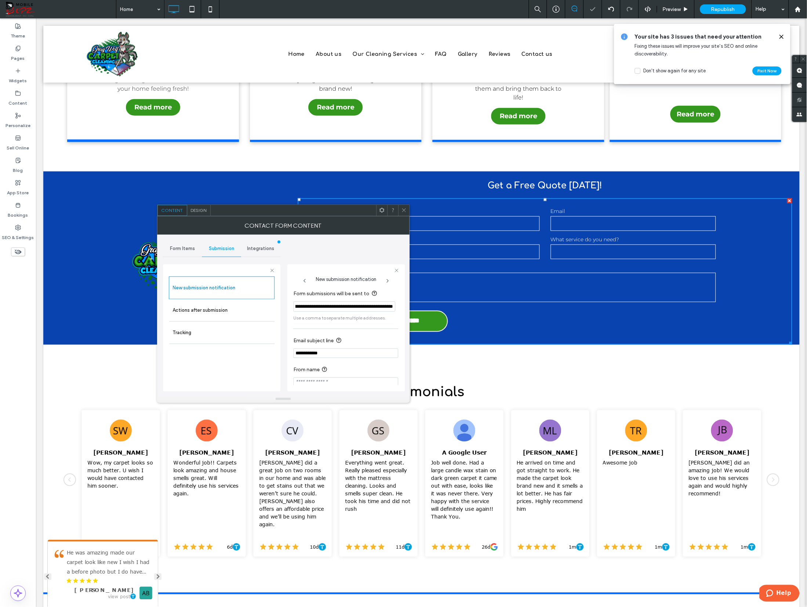
click at [404, 211] on icon at bounding box center [404, 210] width 6 height 6
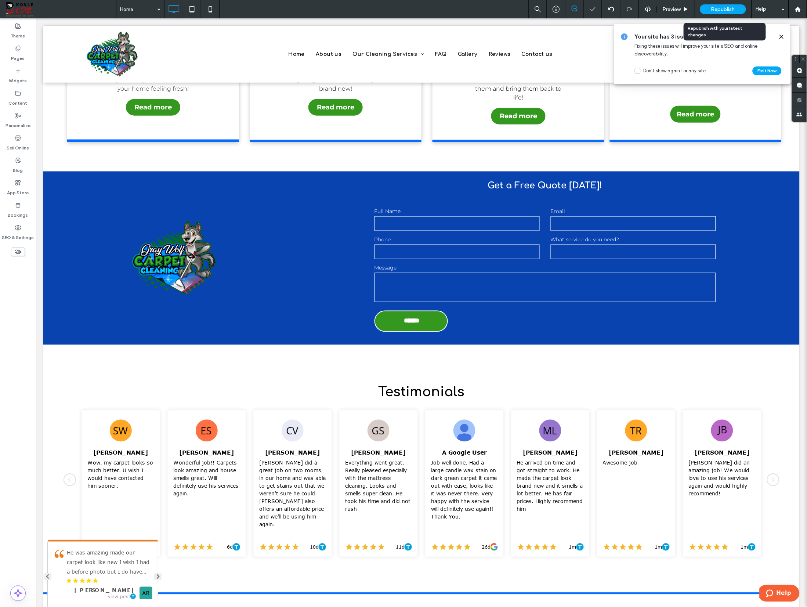
click at [731, 9] on span "Republish" at bounding box center [723, 9] width 24 height 6
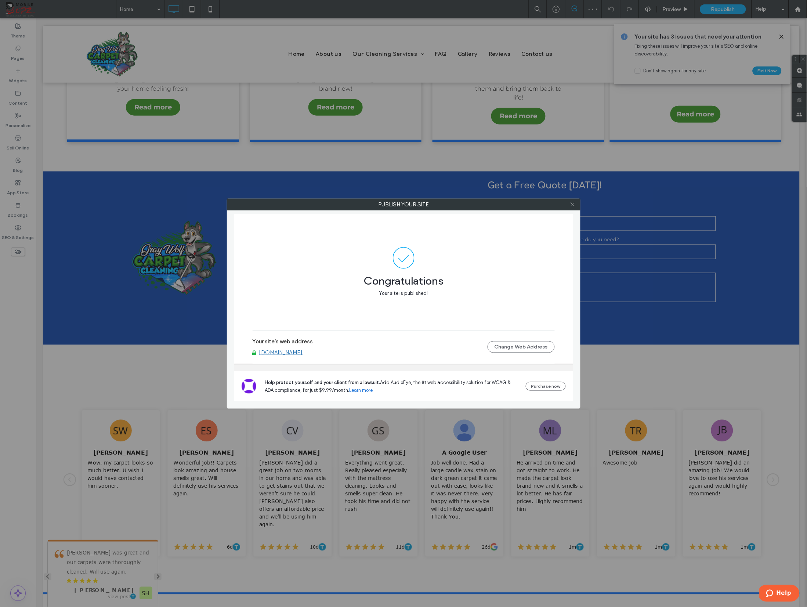
click at [572, 205] on use at bounding box center [572, 205] width 4 height 4
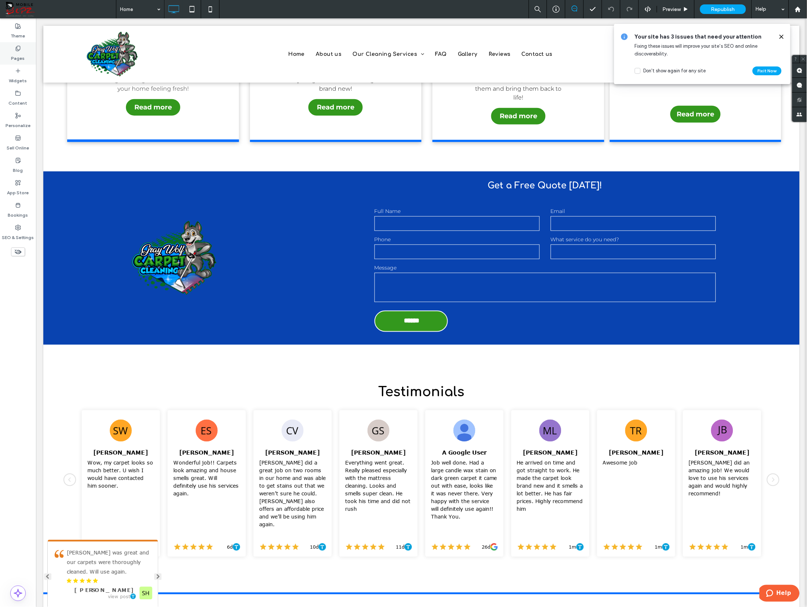
click at [20, 51] on label "Pages" at bounding box center [18, 56] width 14 height 10
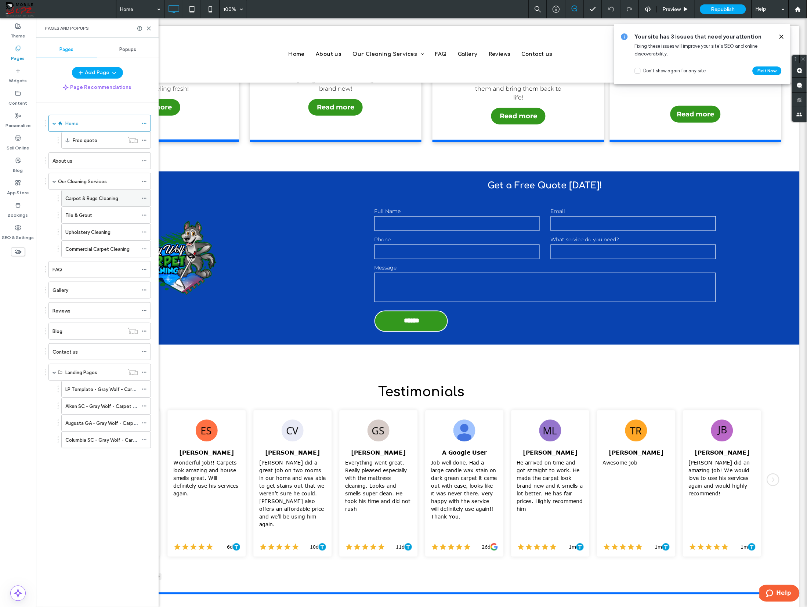
click at [73, 196] on label "Carpet & Rugs Cleaning" at bounding box center [91, 198] width 53 height 13
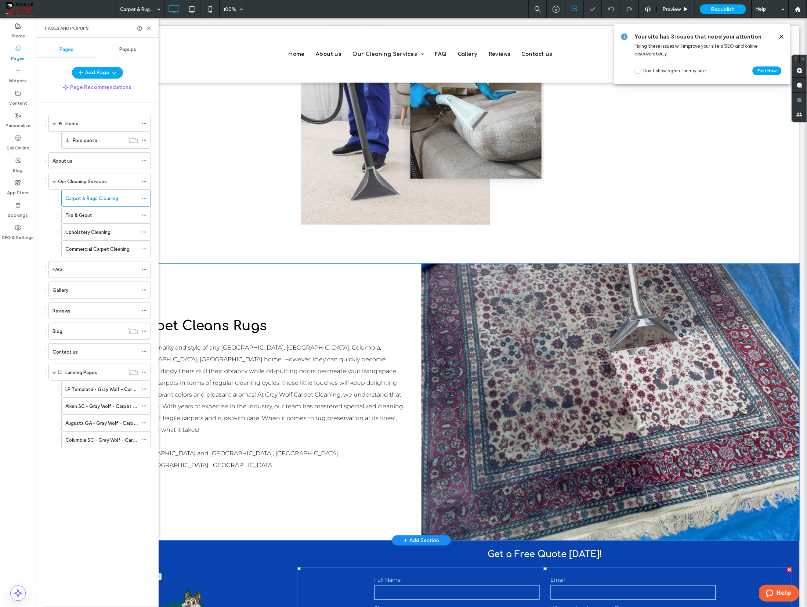
scroll to position [1902, 0]
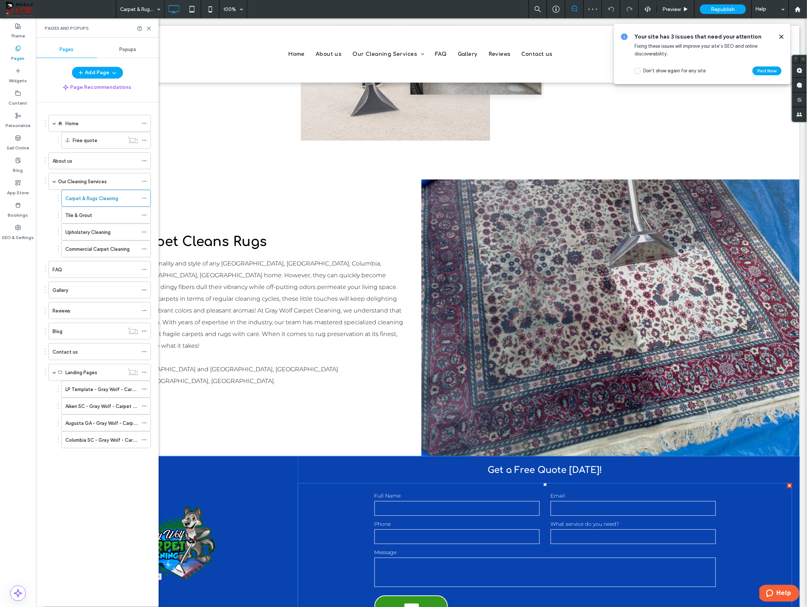
click at [543, 520] on div "Phone" at bounding box center [457, 532] width 176 height 25
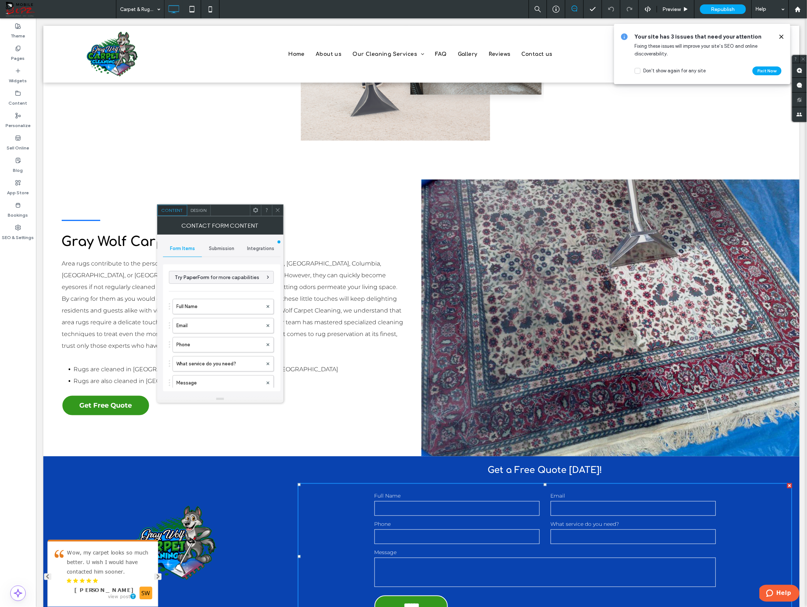
click at [228, 252] on div "Submission" at bounding box center [221, 248] width 39 height 16
click at [204, 287] on label "New submission notification" at bounding box center [222, 283] width 98 height 15
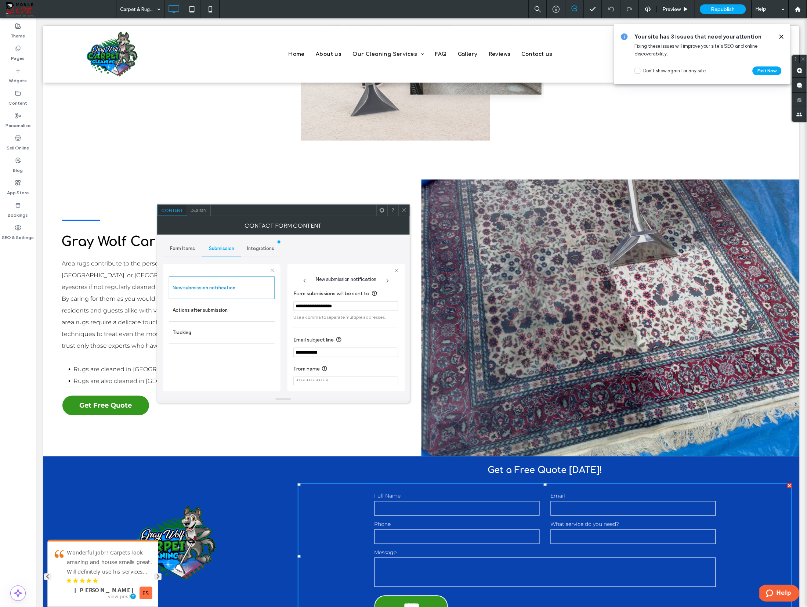
click at [404, 214] on span at bounding box center [404, 210] width 6 height 11
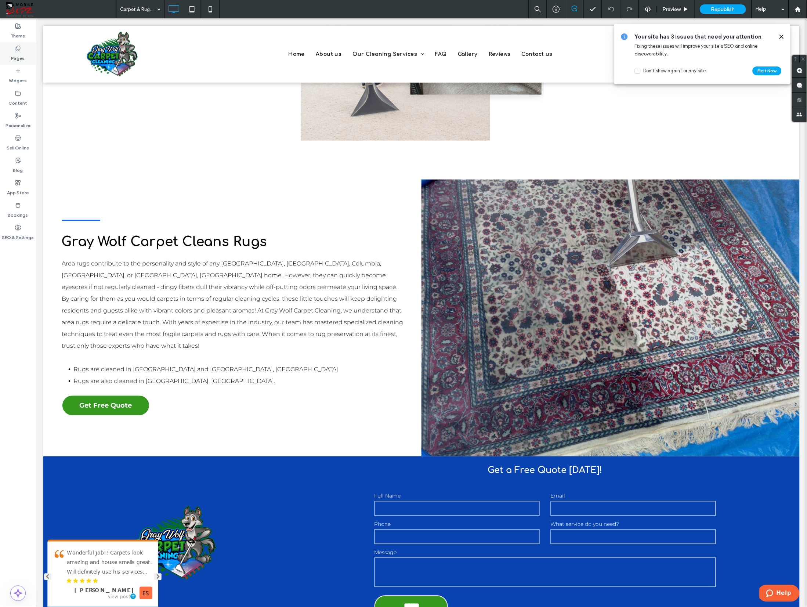
click at [21, 58] on label "Pages" at bounding box center [18, 56] width 14 height 10
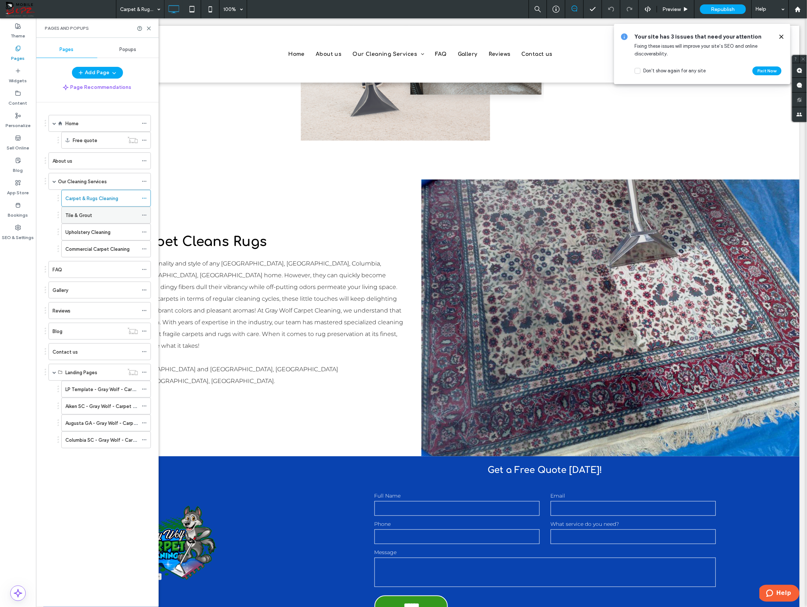
click at [71, 209] on div "Tile & Grout" at bounding box center [101, 215] width 73 height 16
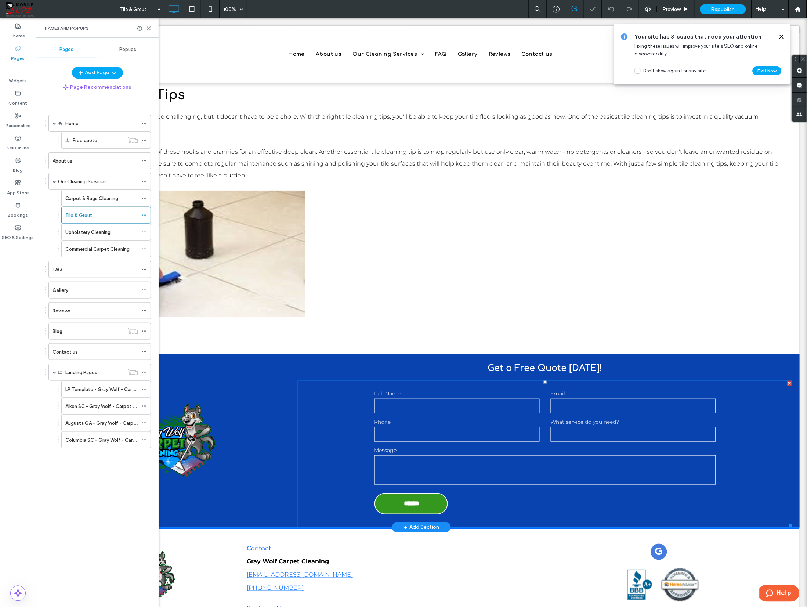
scroll to position [830, 0]
click at [481, 446] on label "Message" at bounding box center [544, 450] width 341 height 8
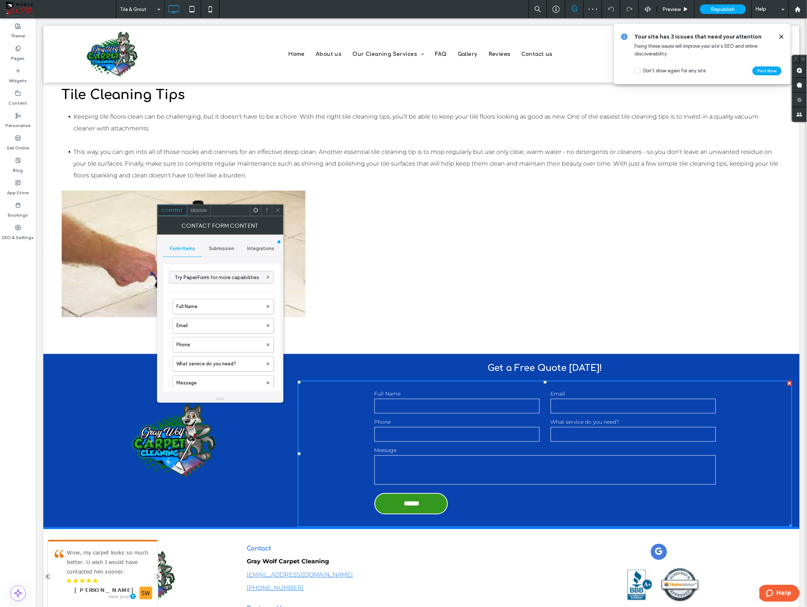
type input "******"
type input "**********"
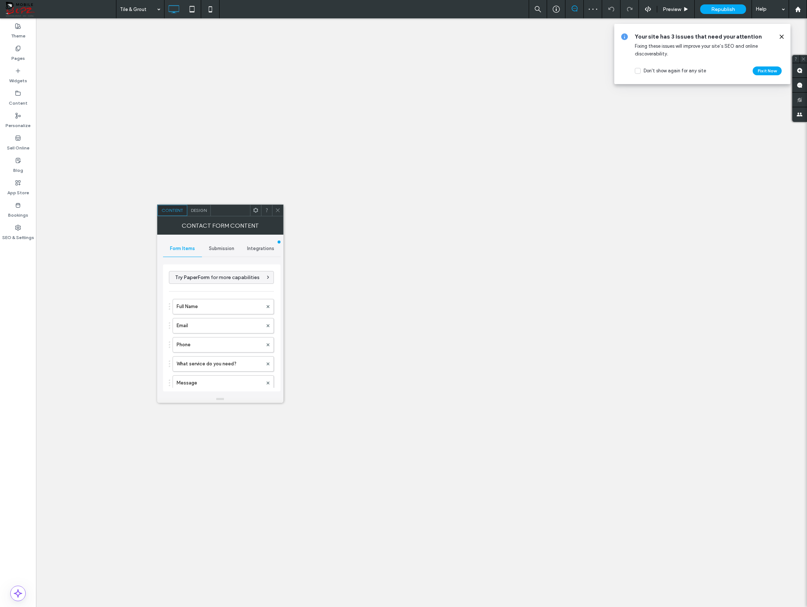
click at [216, 246] on span "Submission" at bounding box center [221, 249] width 25 height 6
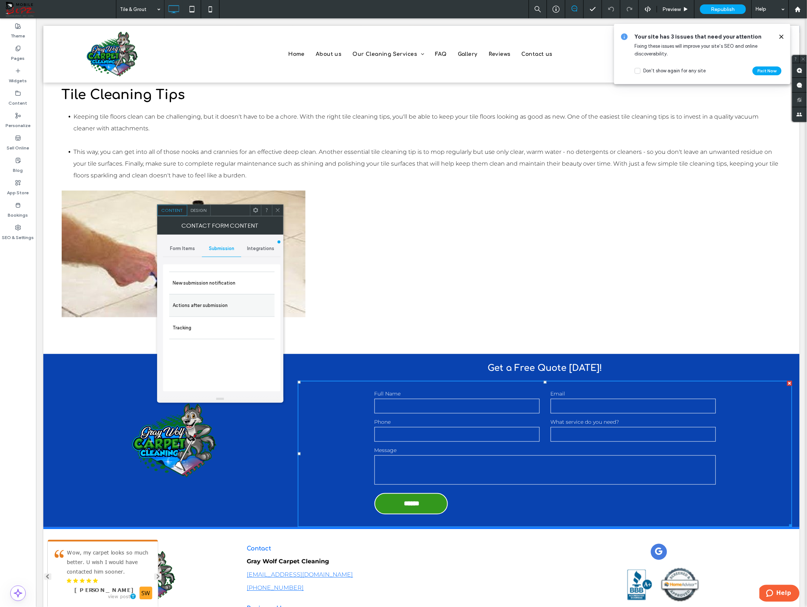
click at [207, 300] on label "Actions after submission" at bounding box center [222, 305] width 98 height 15
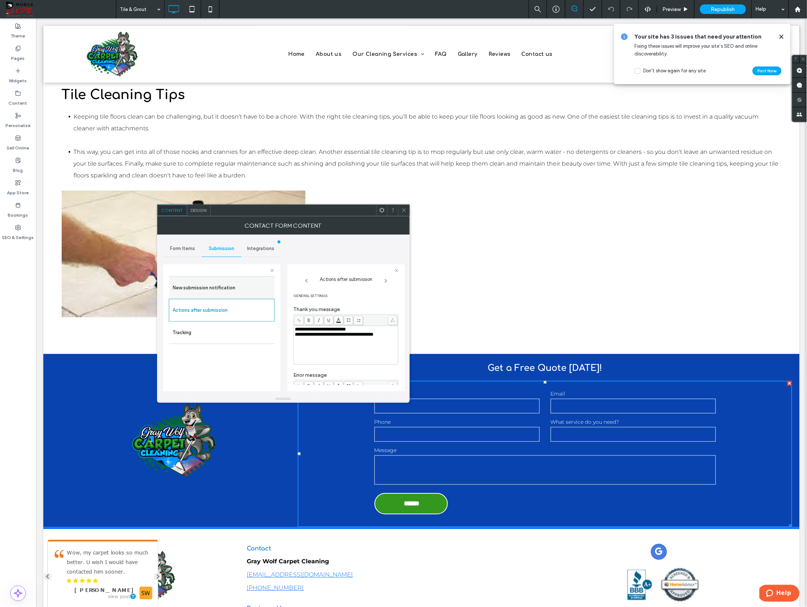
click at [208, 290] on label "New submission notification" at bounding box center [222, 287] width 98 height 15
click at [402, 207] on span at bounding box center [404, 210] width 6 height 11
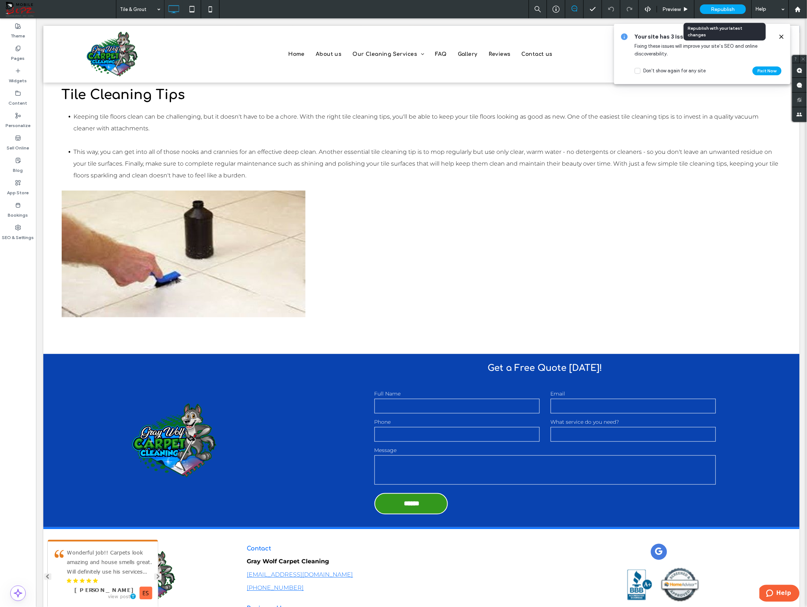
click at [717, 7] on span "Republish" at bounding box center [723, 9] width 24 height 6
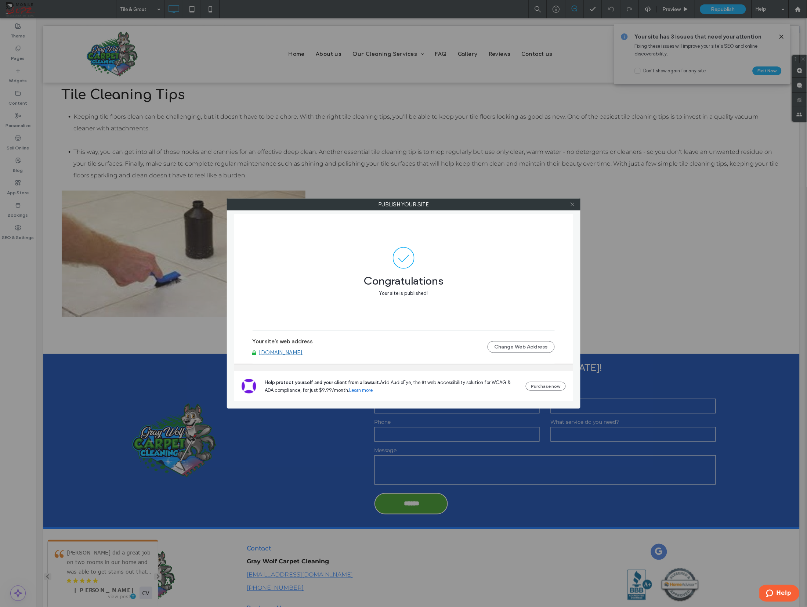
click at [572, 206] on icon at bounding box center [573, 205] width 6 height 6
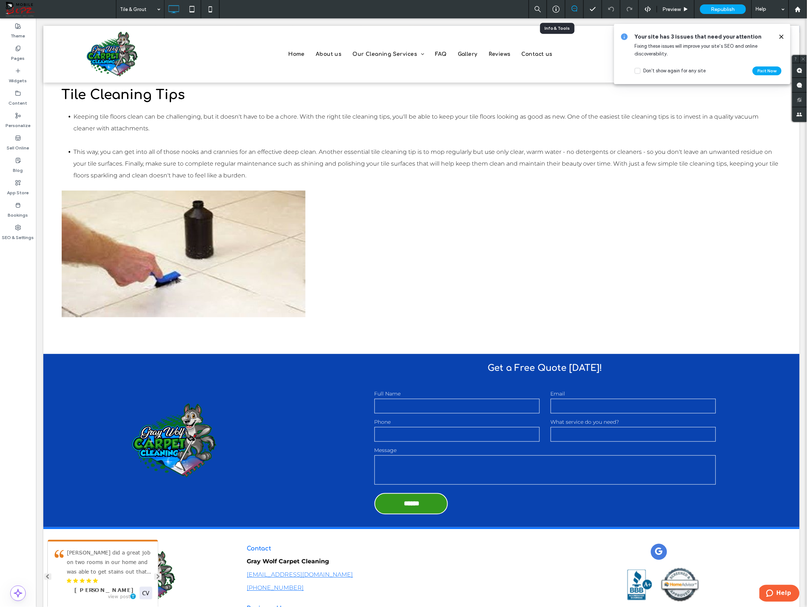
click at [554, 7] on icon at bounding box center [555, 9] width 7 height 7
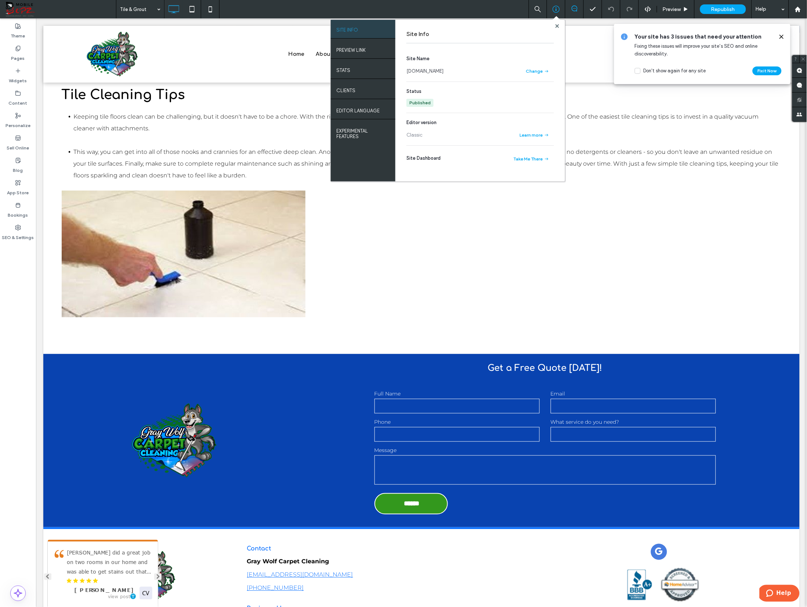
click at [443, 72] on link "[DOMAIN_NAME]" at bounding box center [424, 71] width 37 height 7
